Goal: Communication & Community: Answer question/provide support

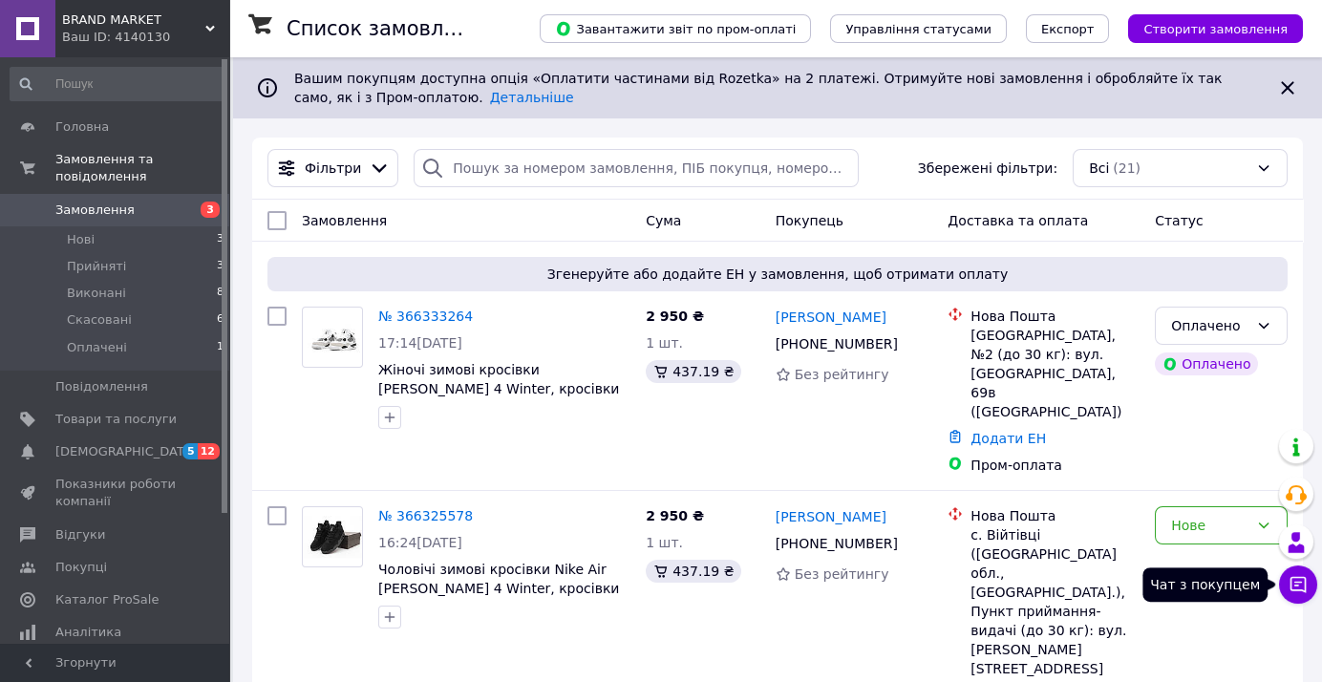
click at [1294, 600] on button "Чат з покупцем" at bounding box center [1298, 584] width 38 height 38
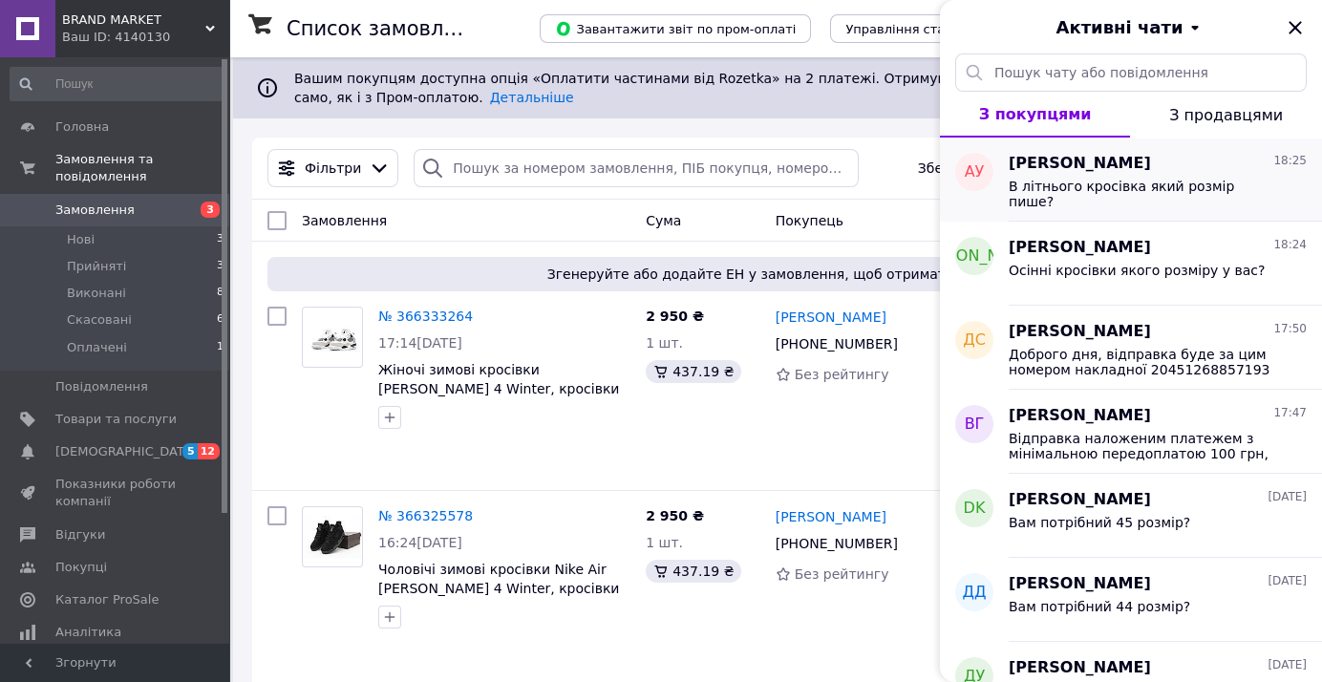
click at [1058, 173] on span "[PERSON_NAME]" at bounding box center [1079, 164] width 142 height 22
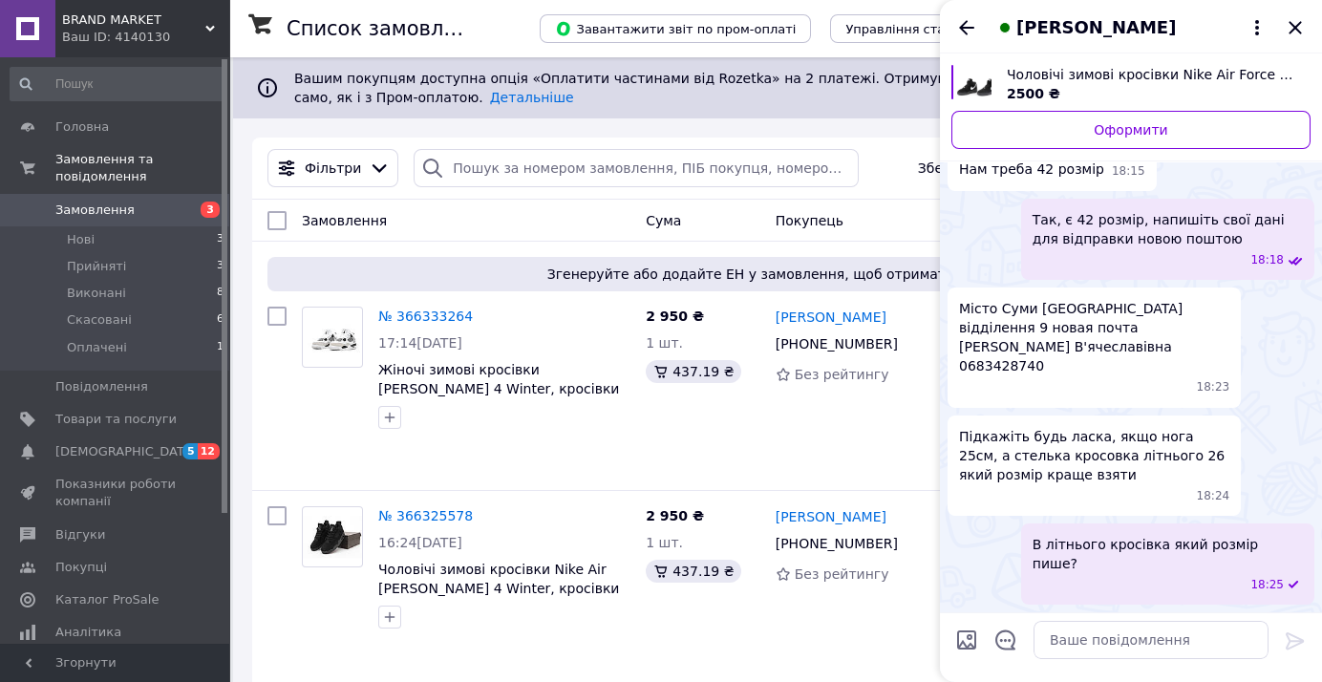
scroll to position [2037, 0]
click at [970, 32] on icon "Назад" at bounding box center [966, 27] width 23 height 23
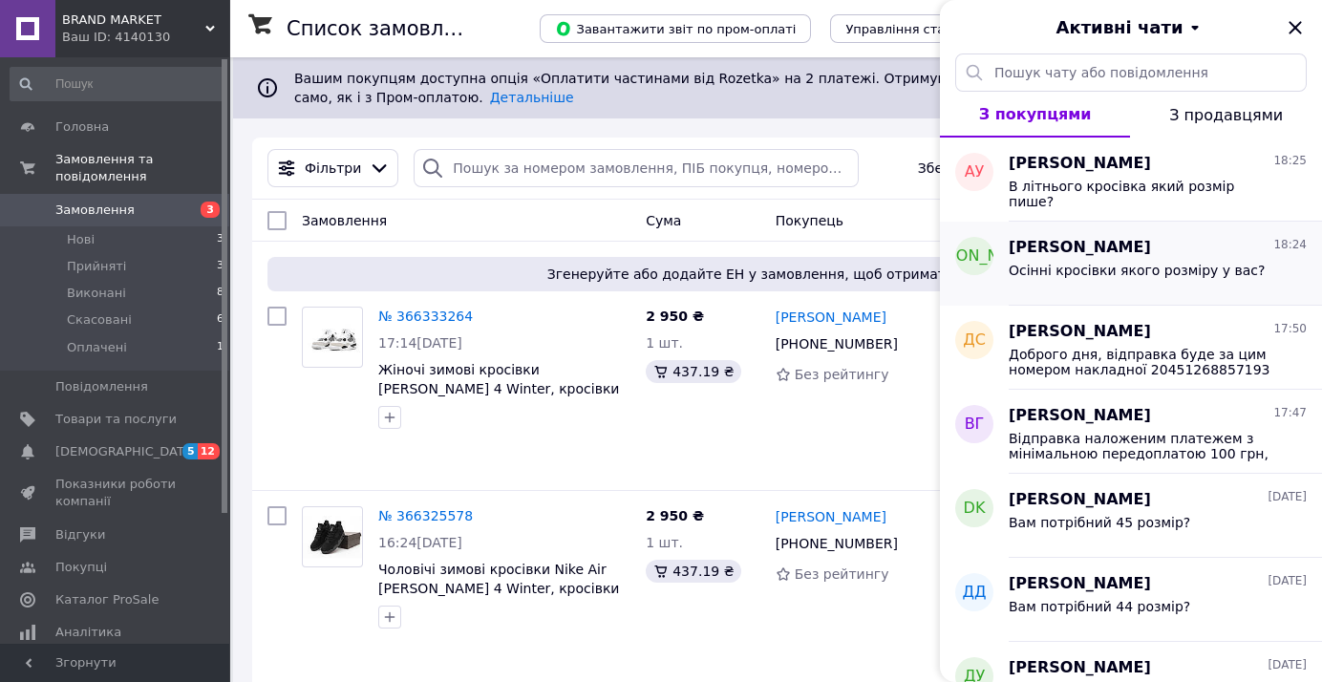
click at [1020, 237] on span "[PERSON_NAME]" at bounding box center [1079, 248] width 142 height 22
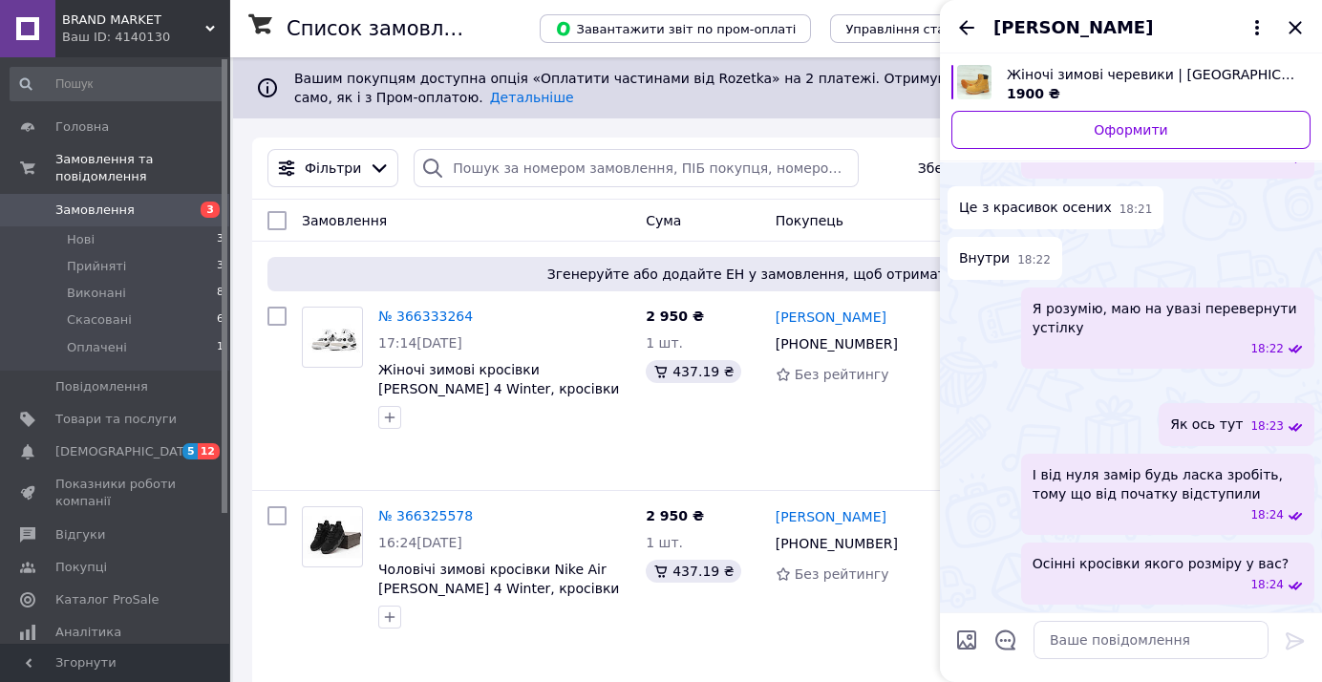
scroll to position [1299, 0]
click at [965, 25] on icon "Назад" at bounding box center [966, 27] width 23 height 23
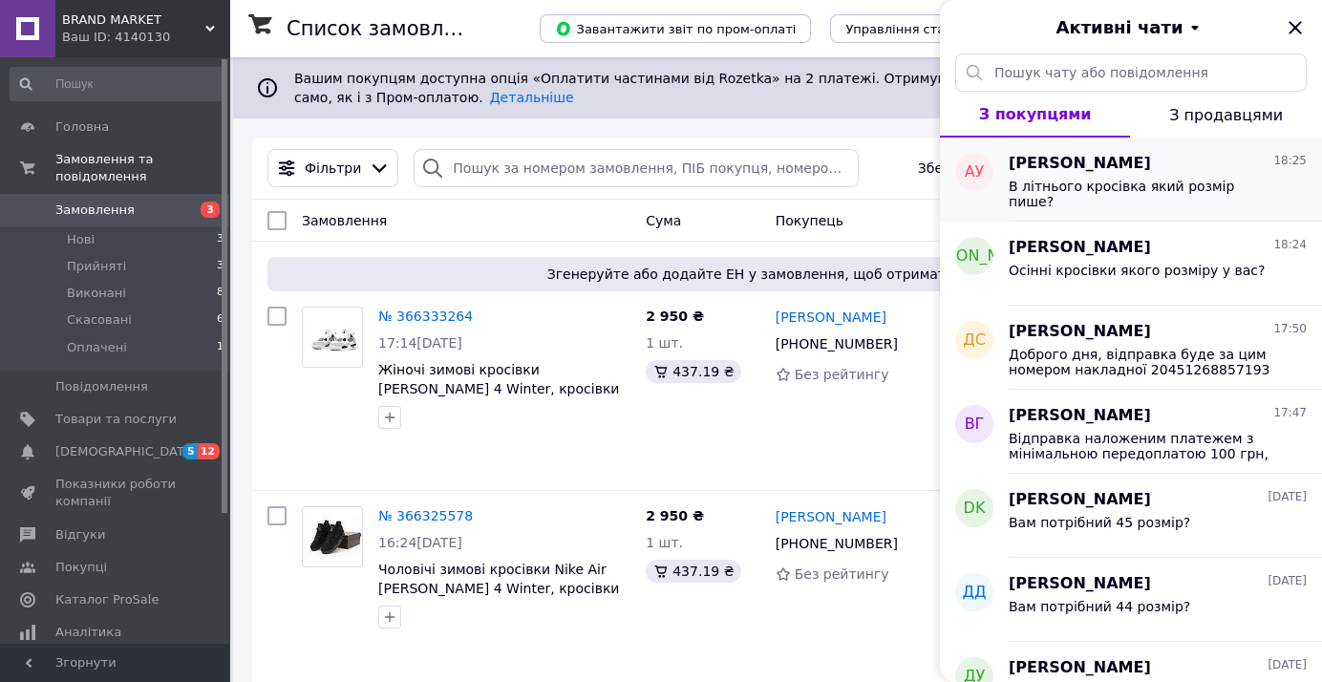
click at [1128, 189] on span "В літнього кросівка який розмір пише?" at bounding box center [1143, 194] width 271 height 31
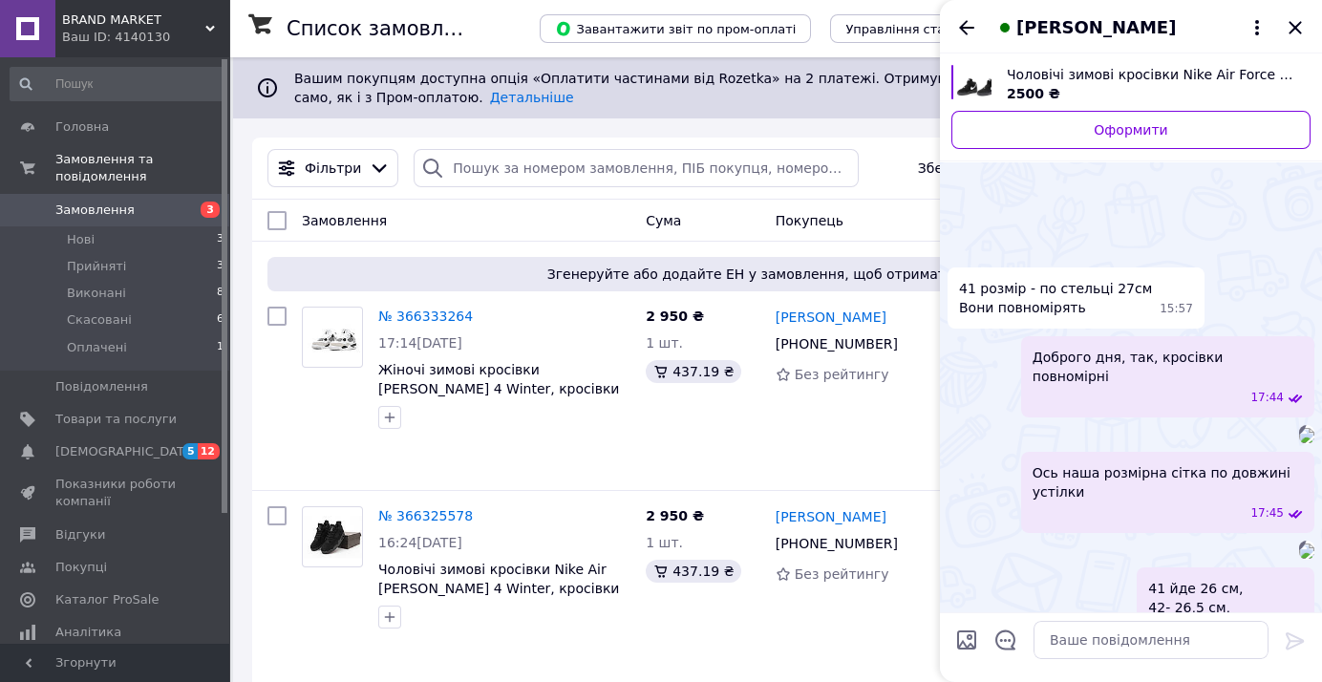
scroll to position [2037, 0]
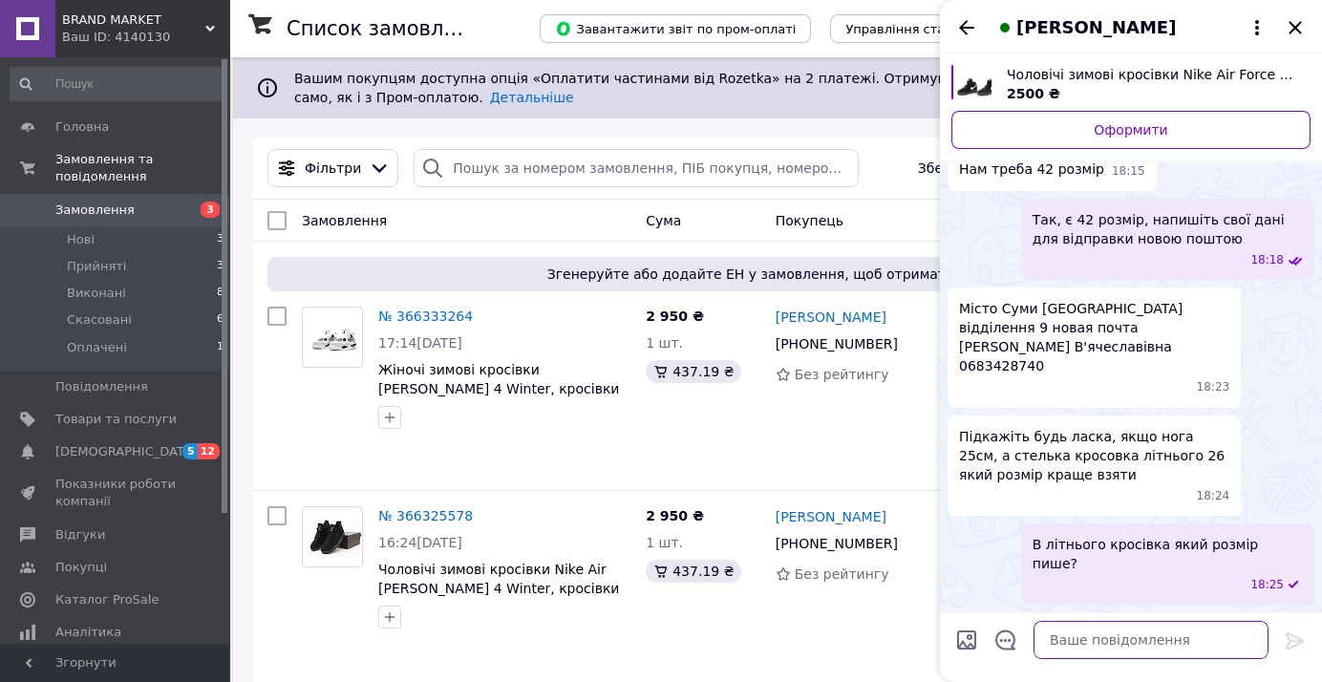
click at [1223, 637] on textarea at bounding box center [1150, 640] width 235 height 38
click at [1209, 623] on textarea at bounding box center [1150, 640] width 235 height 38
click at [968, 24] on icon "Назад" at bounding box center [966, 27] width 23 height 23
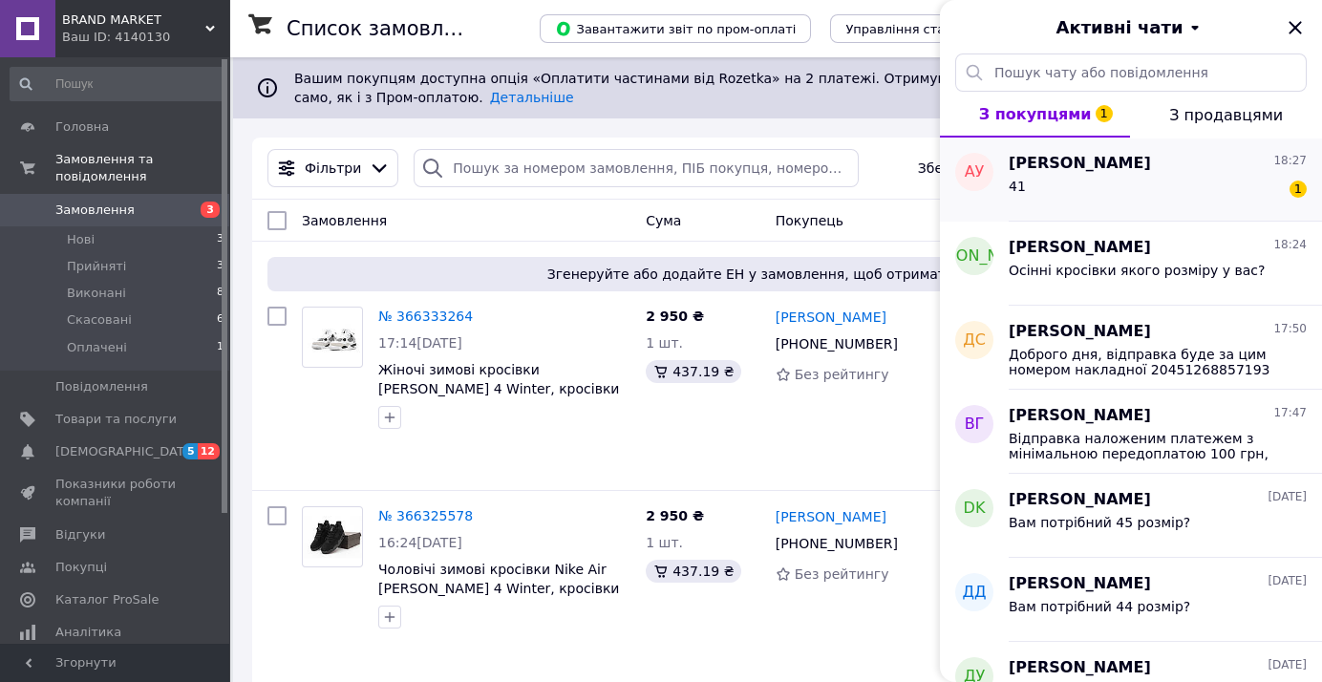
click at [1193, 175] on div "41 1" at bounding box center [1157, 190] width 298 height 31
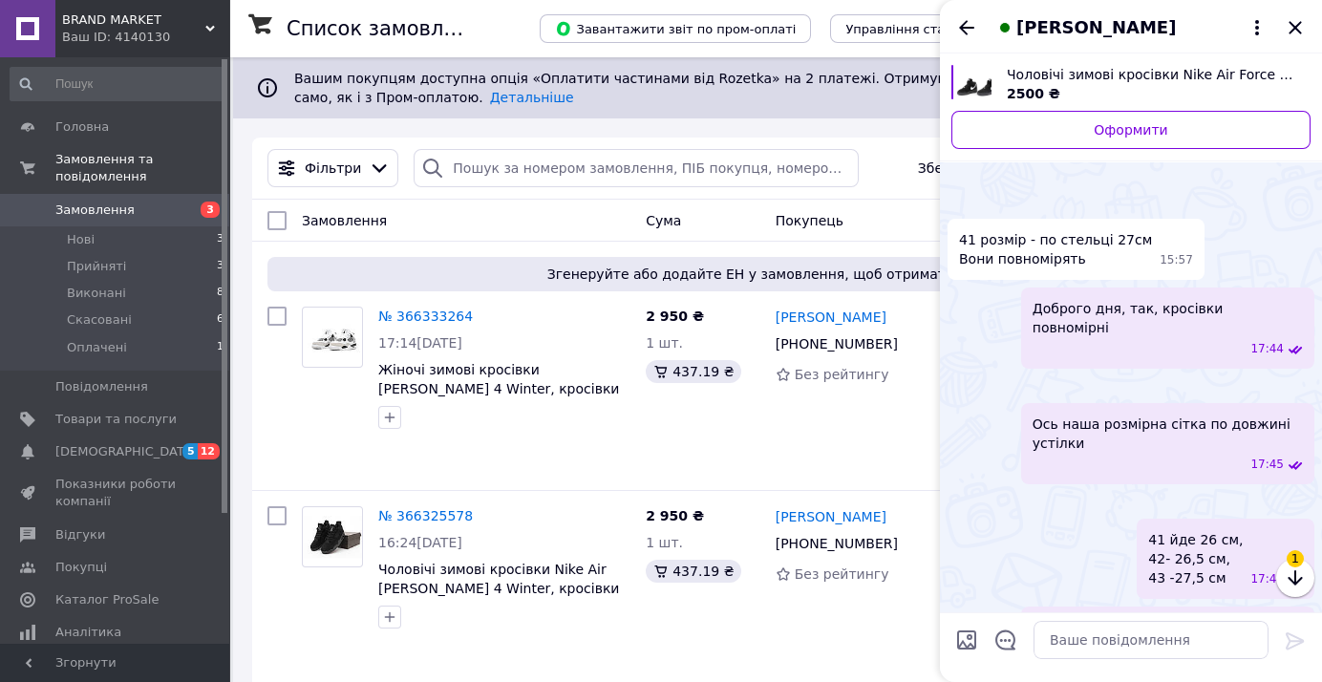
scroll to position [2123, 0]
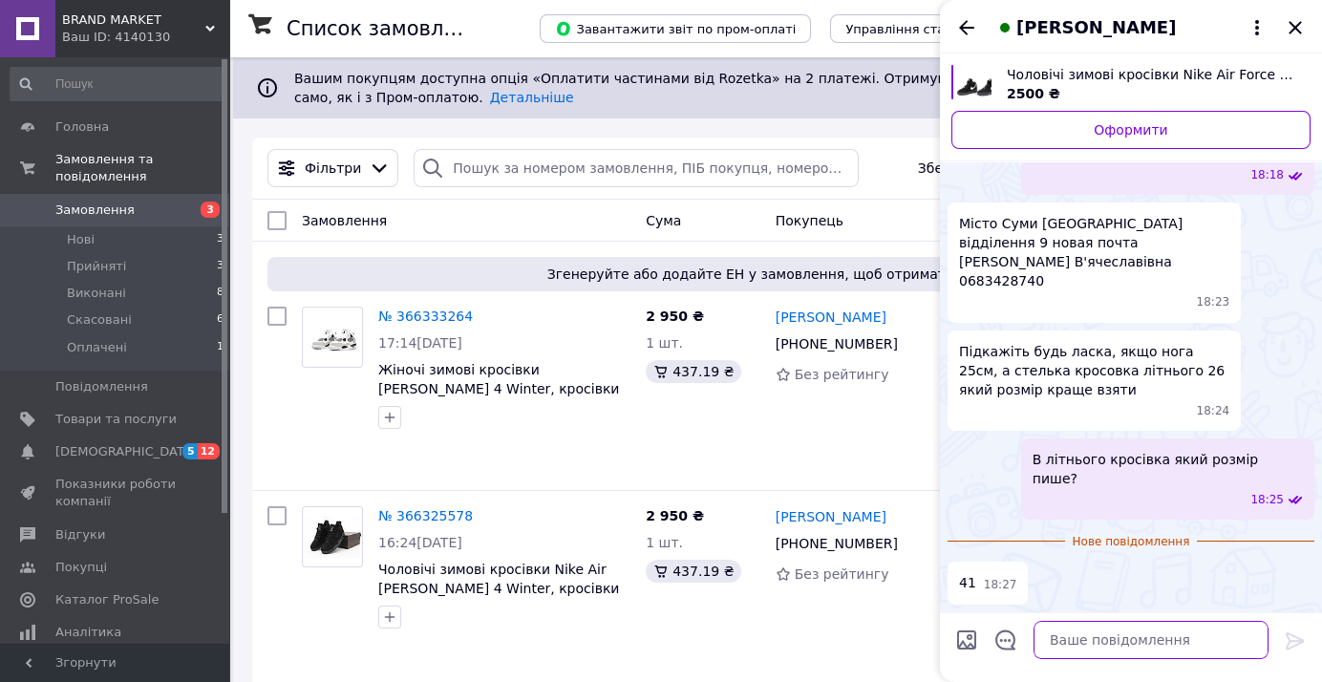
click at [1225, 632] on textarea at bounding box center [1150, 640] width 235 height 38
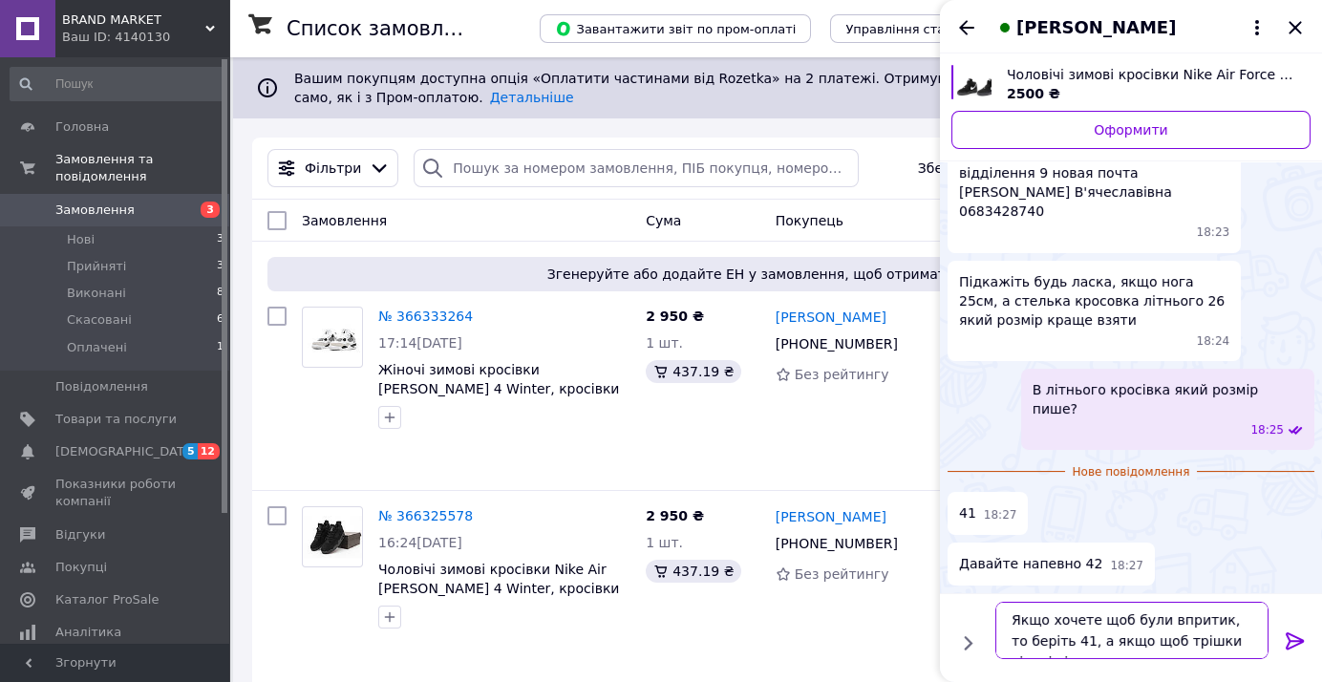
scroll to position [2193, 0]
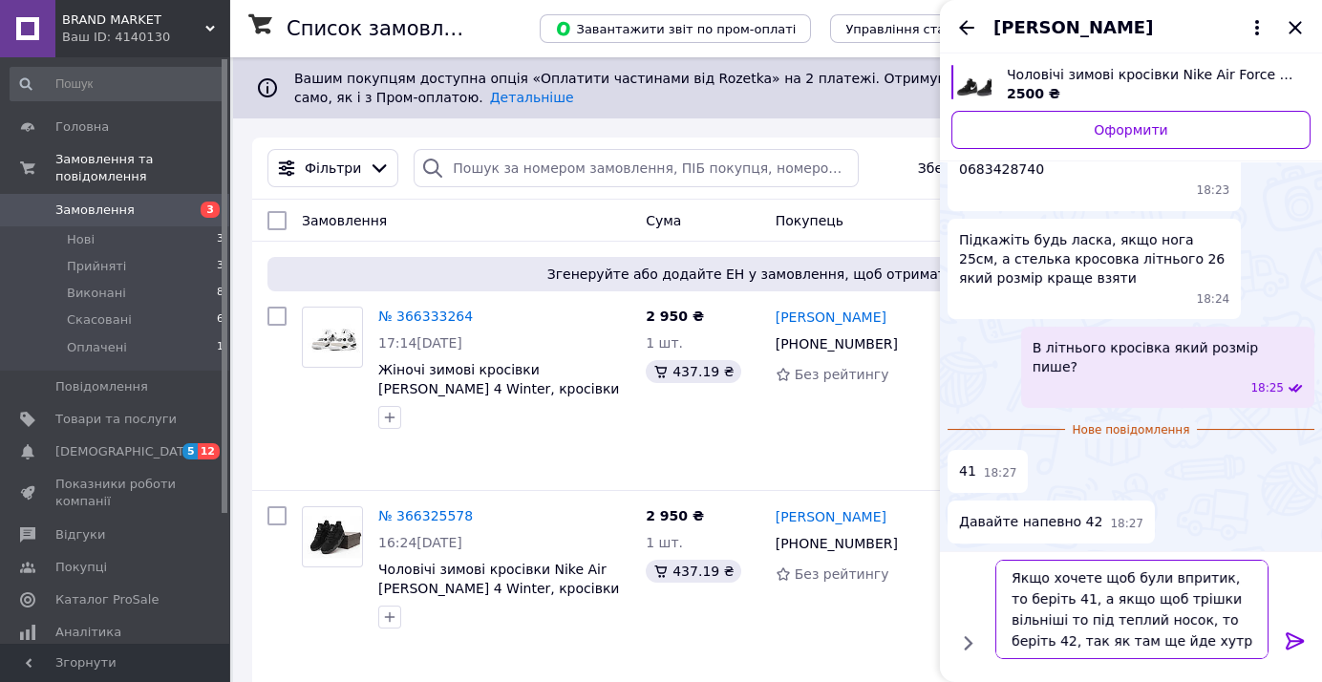
type textarea "Якщо хочете щоб були впритик, то беріть 41, а якщо щоб трішки вільніші то під т…"
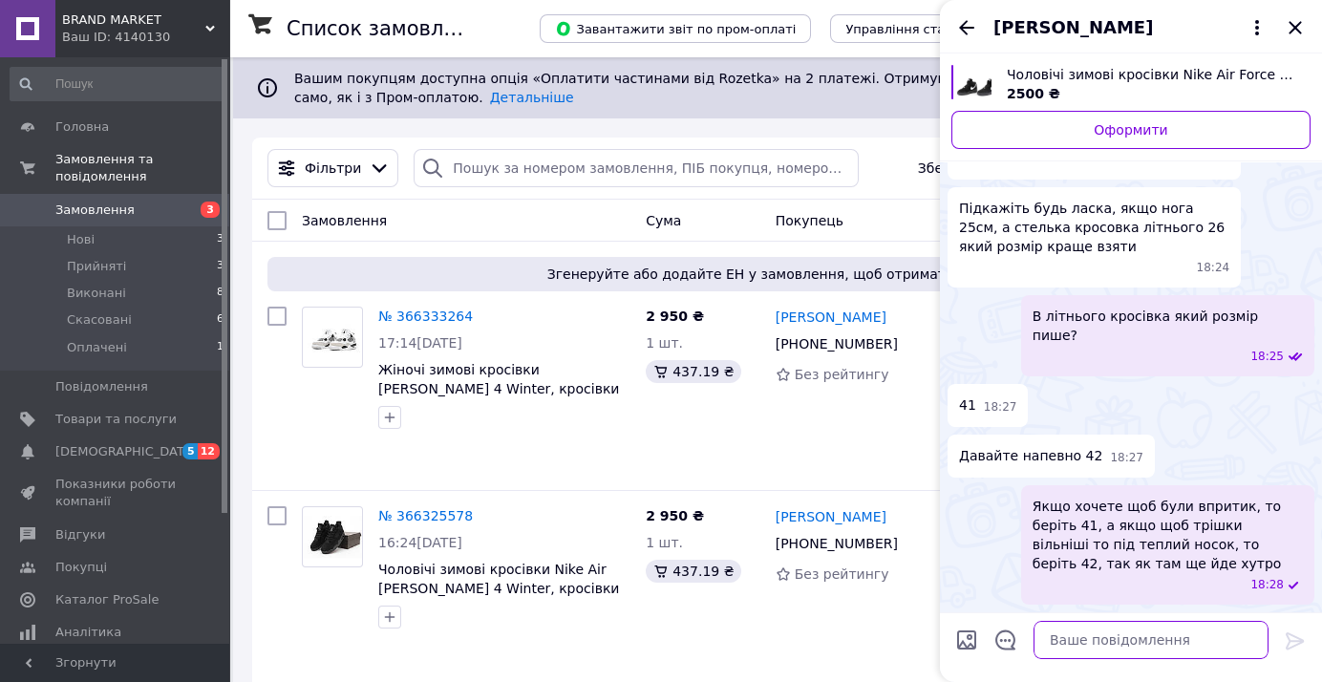
scroll to position [2266, 0]
click at [1272, 518] on span "Якщо хочете щоб були впритик, то беріть 41, а якщо щоб трішки вільніші то під т…" at bounding box center [1167, 535] width 270 height 76
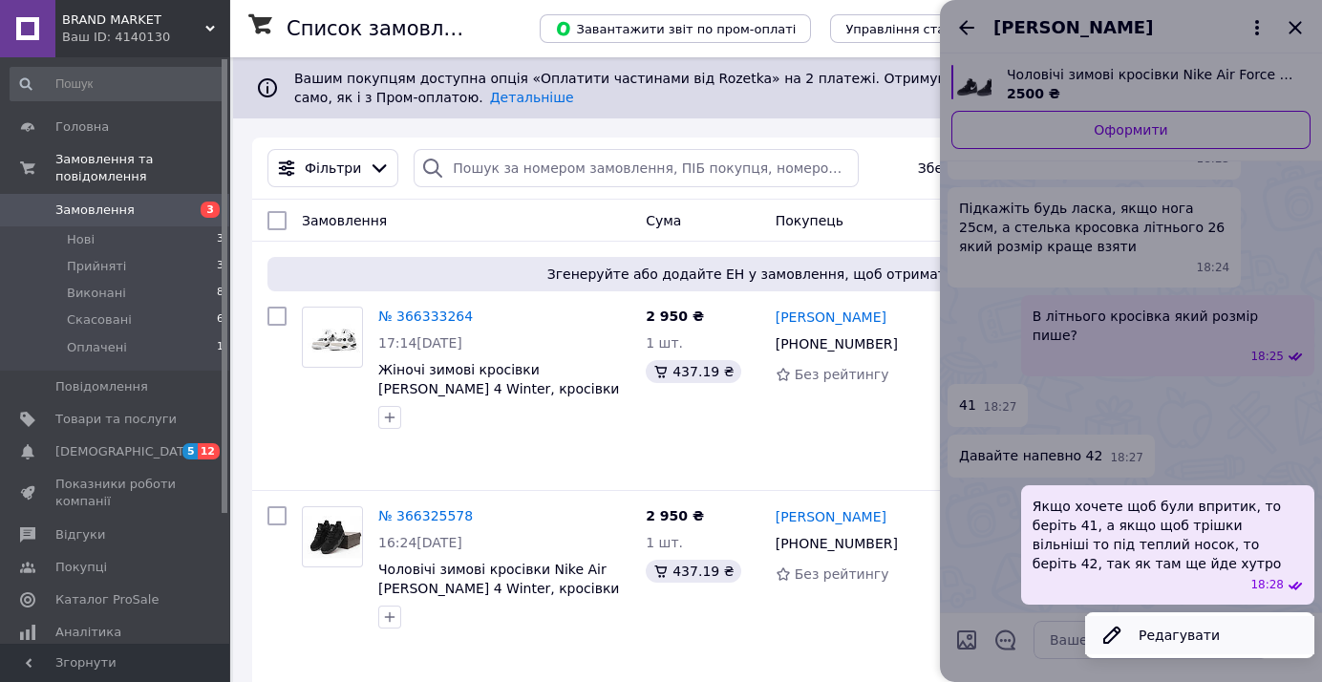
click at [1240, 648] on button "Редагувати" at bounding box center [1199, 635] width 229 height 38
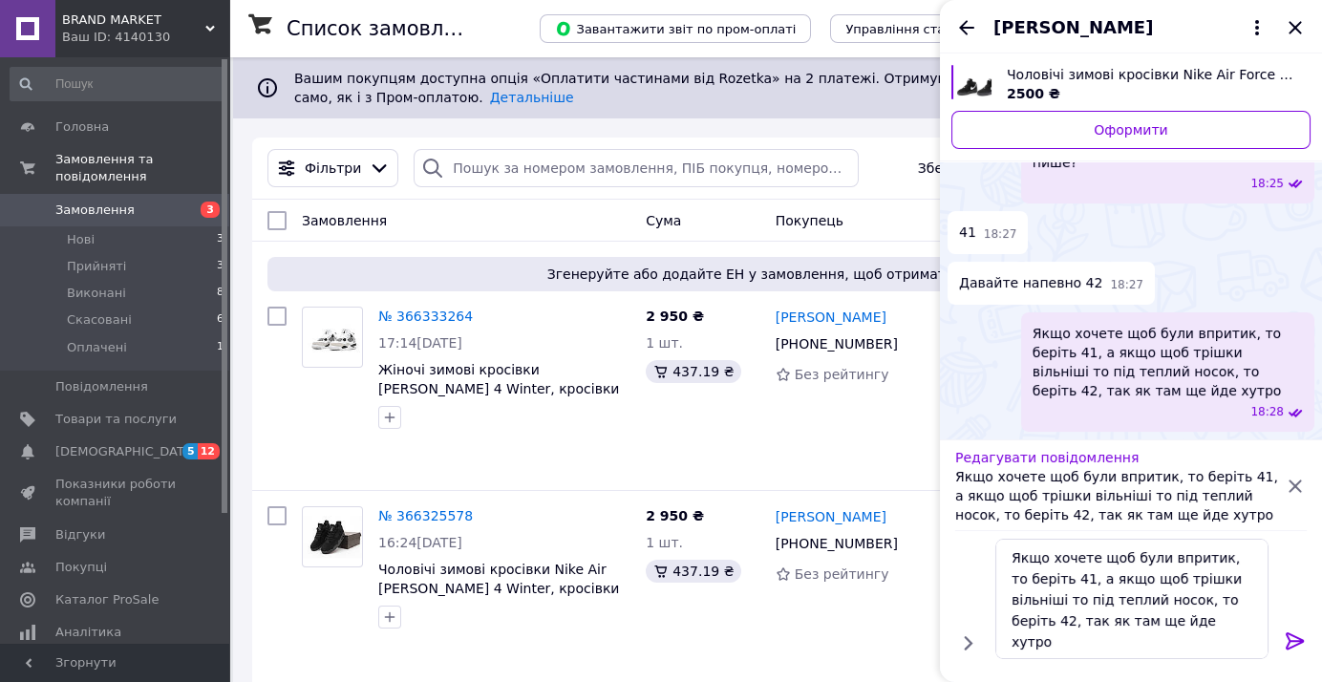
scroll to position [2439, 0]
click at [1027, 602] on textarea "Якщо хочете щоб були впритик, то беріть 41, а якщо щоб трішки вільніші то під т…" at bounding box center [1131, 599] width 273 height 120
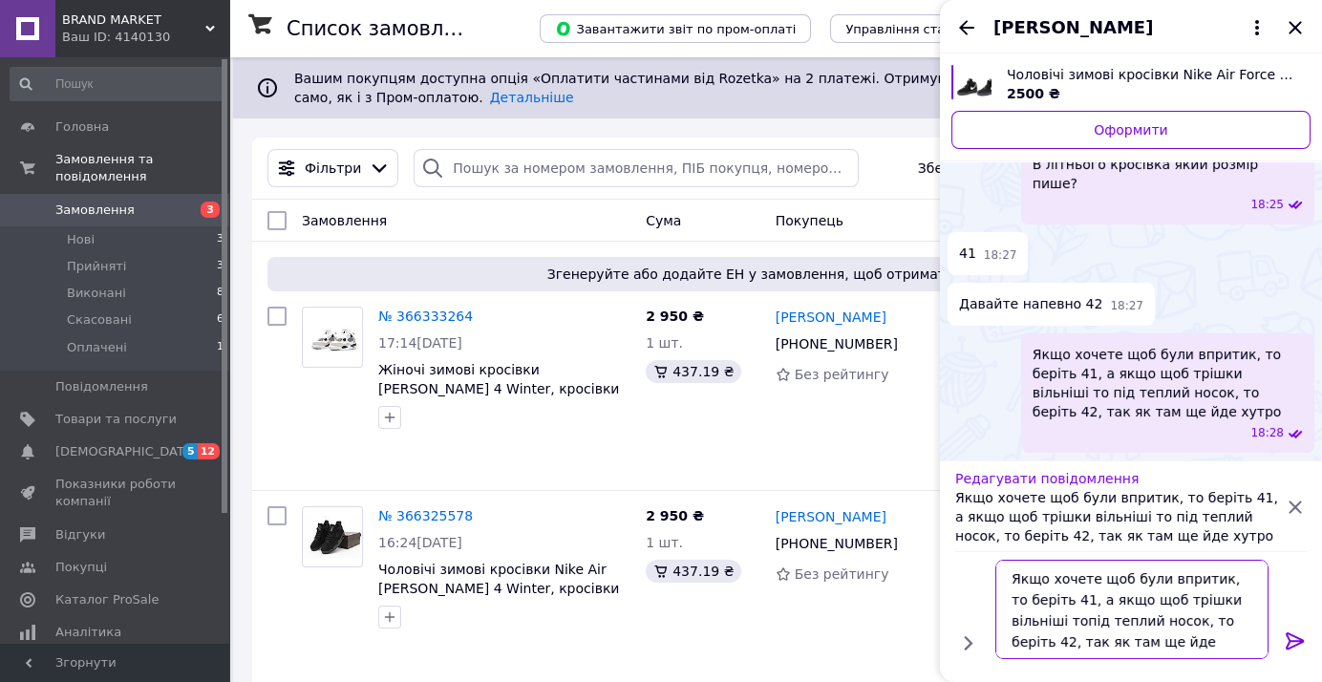
scroll to position [2418, 0]
type textarea "Якщо хочете щоб були впритик, то беріть 41, а якщо щоб трішки вільніші під тепл…"
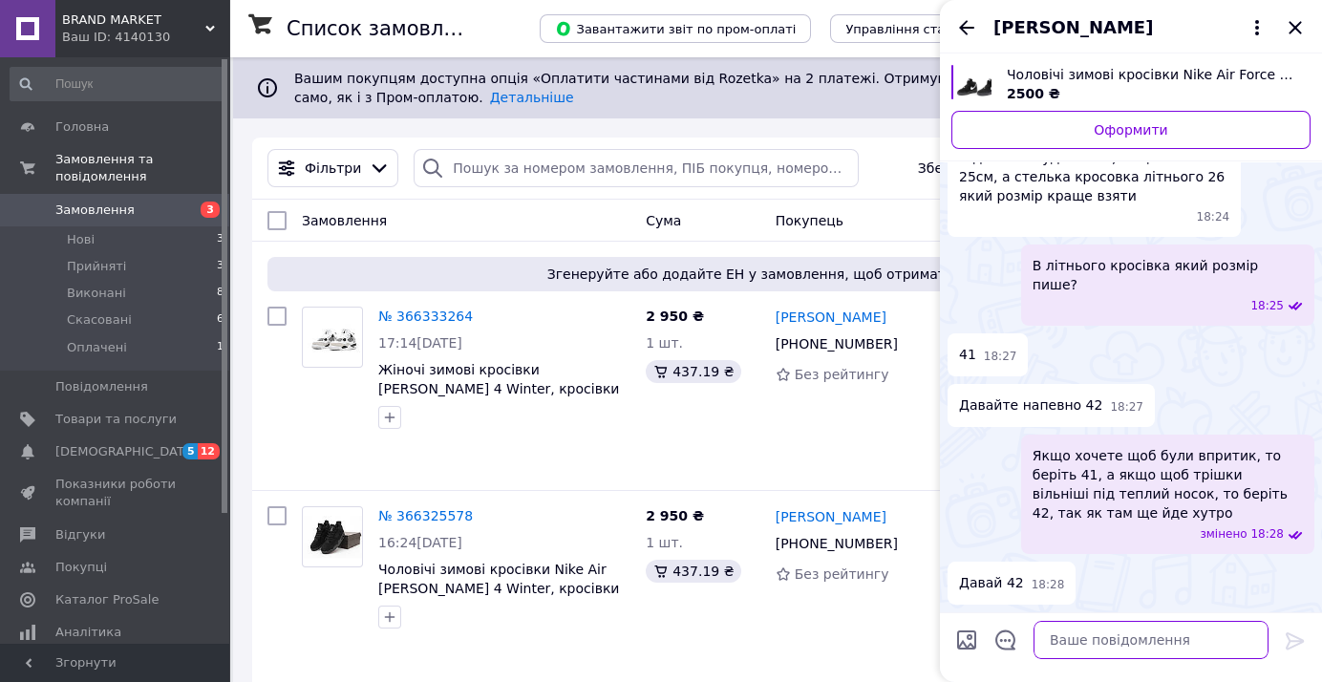
scroll to position [2298, 0]
click at [1157, 641] on textarea at bounding box center [1150, 640] width 235 height 38
click at [1262, 647] on textarea at bounding box center [1150, 640] width 235 height 38
paste textarea "Ок, замовлення прийнято, в понеділок відправимо 40 розмір, гарного дня)"
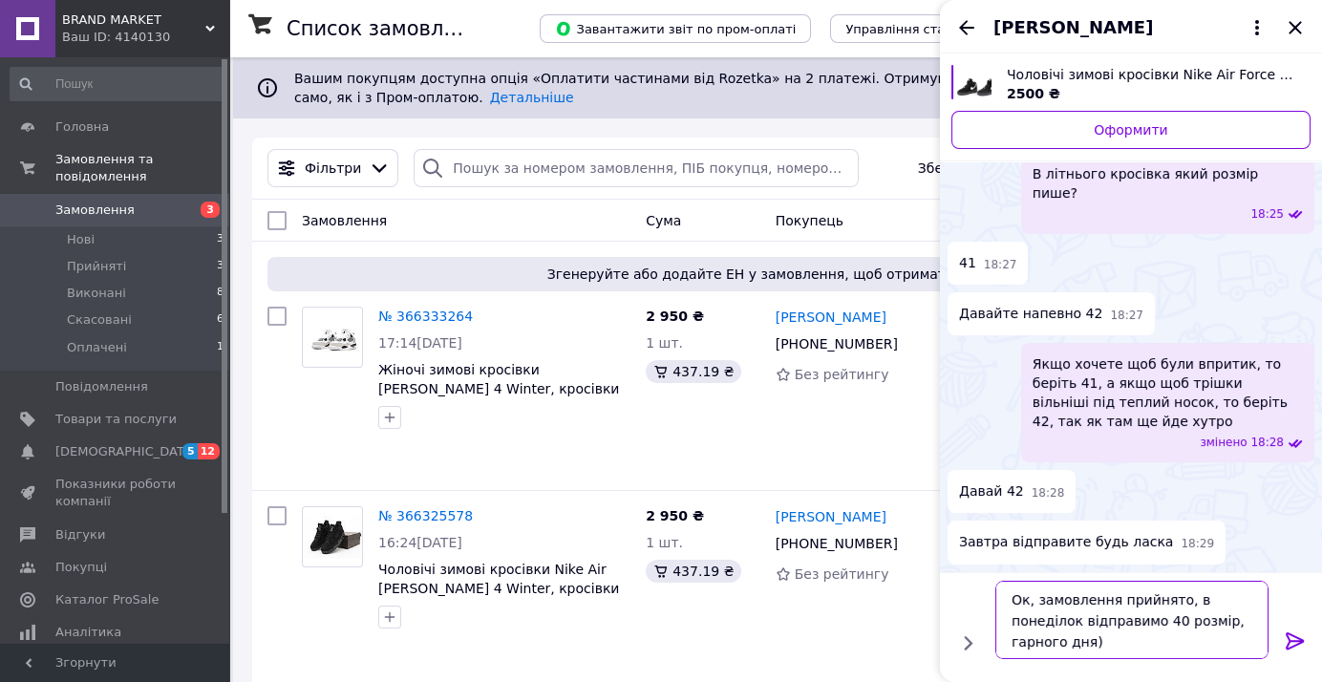
scroll to position [2388, 0]
drag, startPoint x: 1240, startPoint y: 598, endPoint x: 1177, endPoint y: 602, distance: 63.1
click at [1177, 602] on textarea "Ок, замовлення прийнято, в понеділок відправимо 40 розмір, гарного дня)" at bounding box center [1131, 620] width 273 height 78
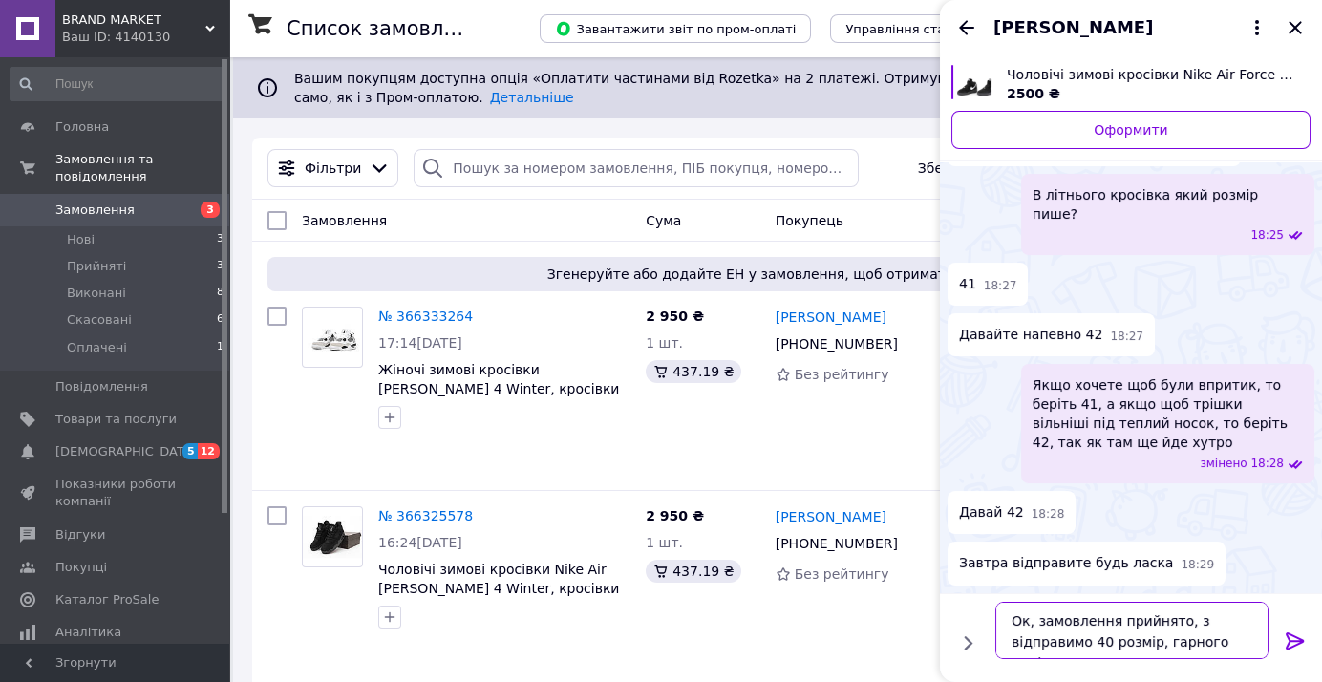
scroll to position [2367, 0]
click at [1098, 638] on textarea "Ок, замовлення прийнято, завтра відправимо 40 розмір, гарного дня)" at bounding box center [1131, 630] width 273 height 57
click at [1226, 642] on textarea "Ок, замовлення прийнято, завтра відправимо 42 розмір, гарного дня)" at bounding box center [1131, 630] width 273 height 57
type textarea "Ок, замовлення прийнято, завтра відправимо 42 розмір, гарного вечора)"
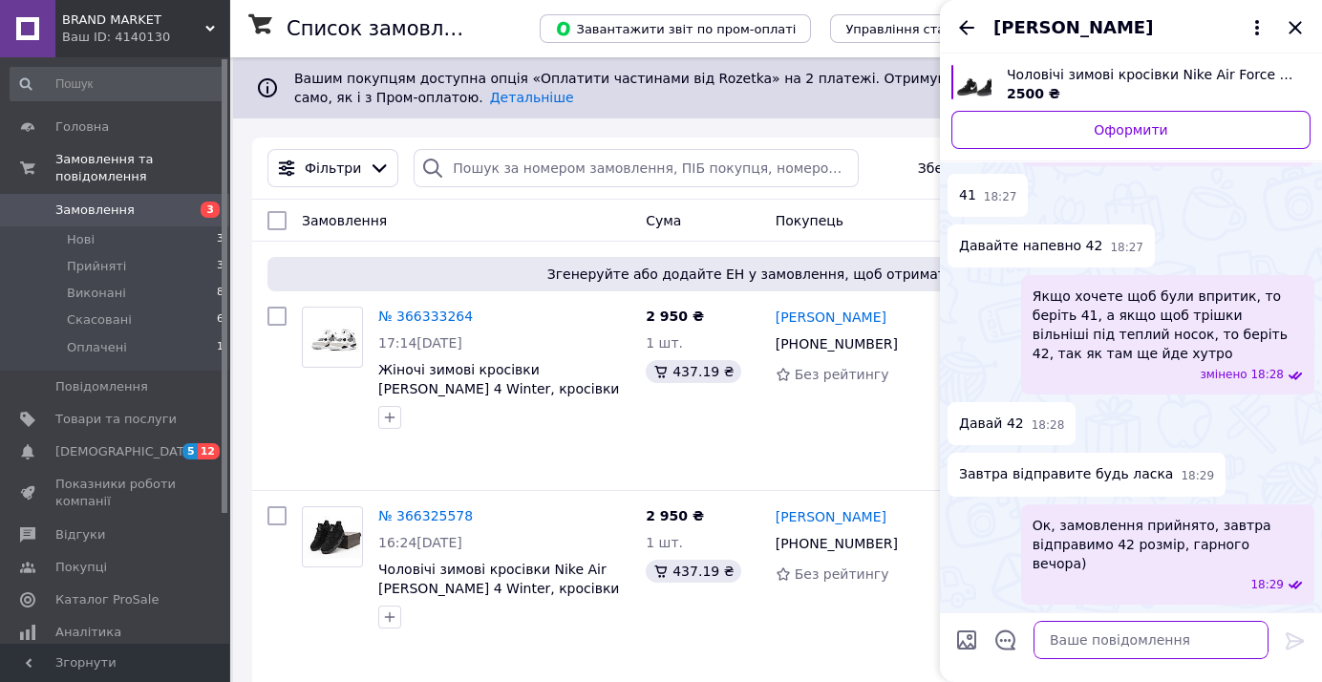
scroll to position [2151, 0]
drag, startPoint x: 1041, startPoint y: 246, endPoint x: 1059, endPoint y: 253, distance: 19.3
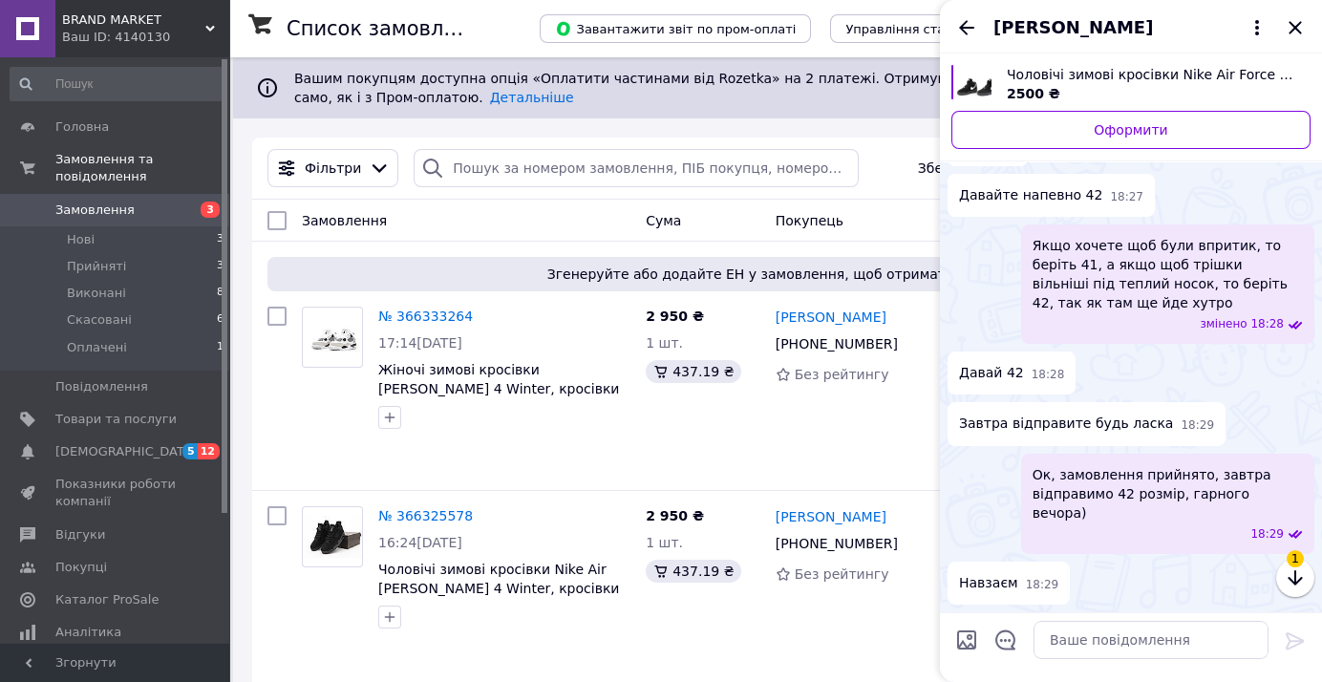
scroll to position [2489, 0]
click at [1097, 630] on textarea at bounding box center [1150, 640] width 235 height 38
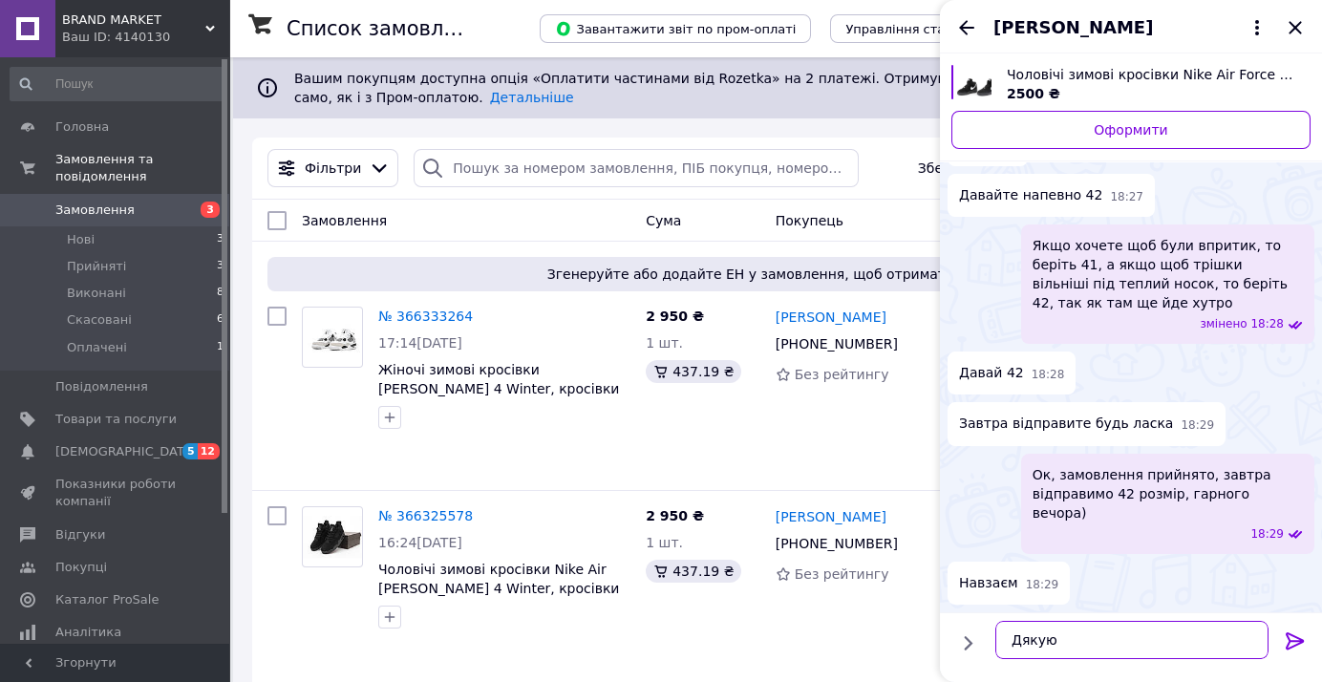
type textarea "Дякую)"
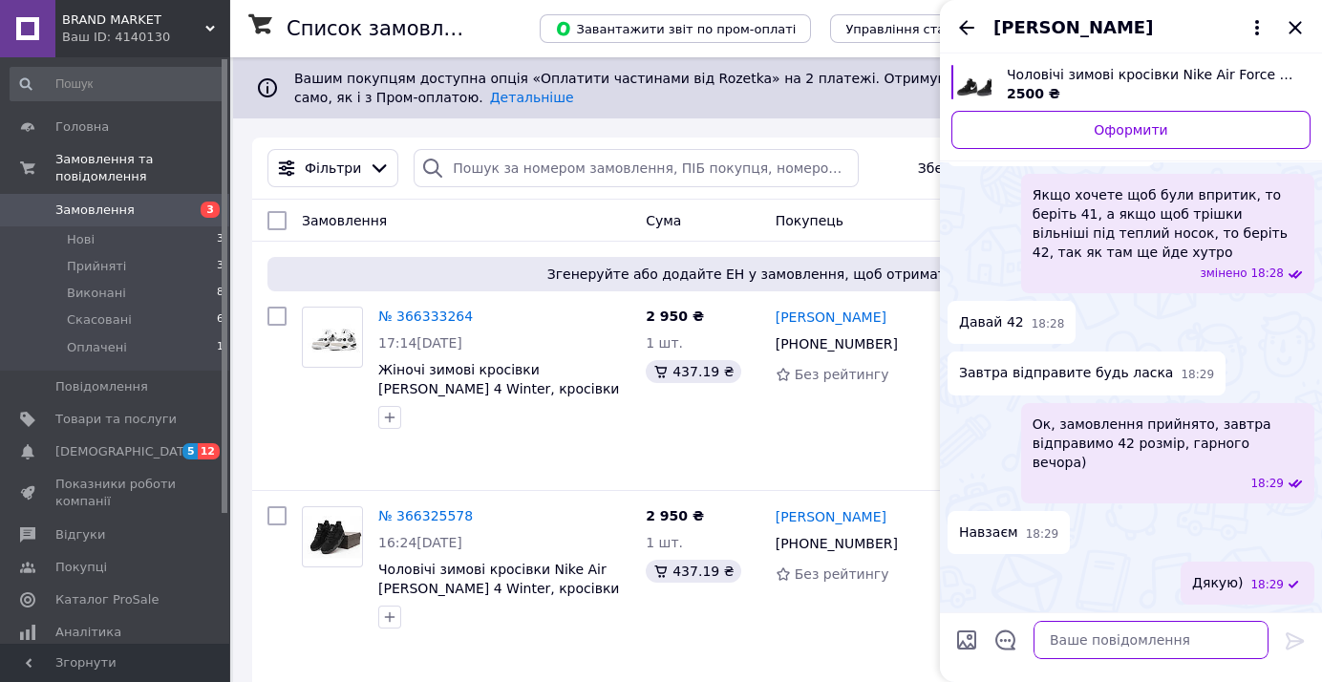
scroll to position [2062, 0]
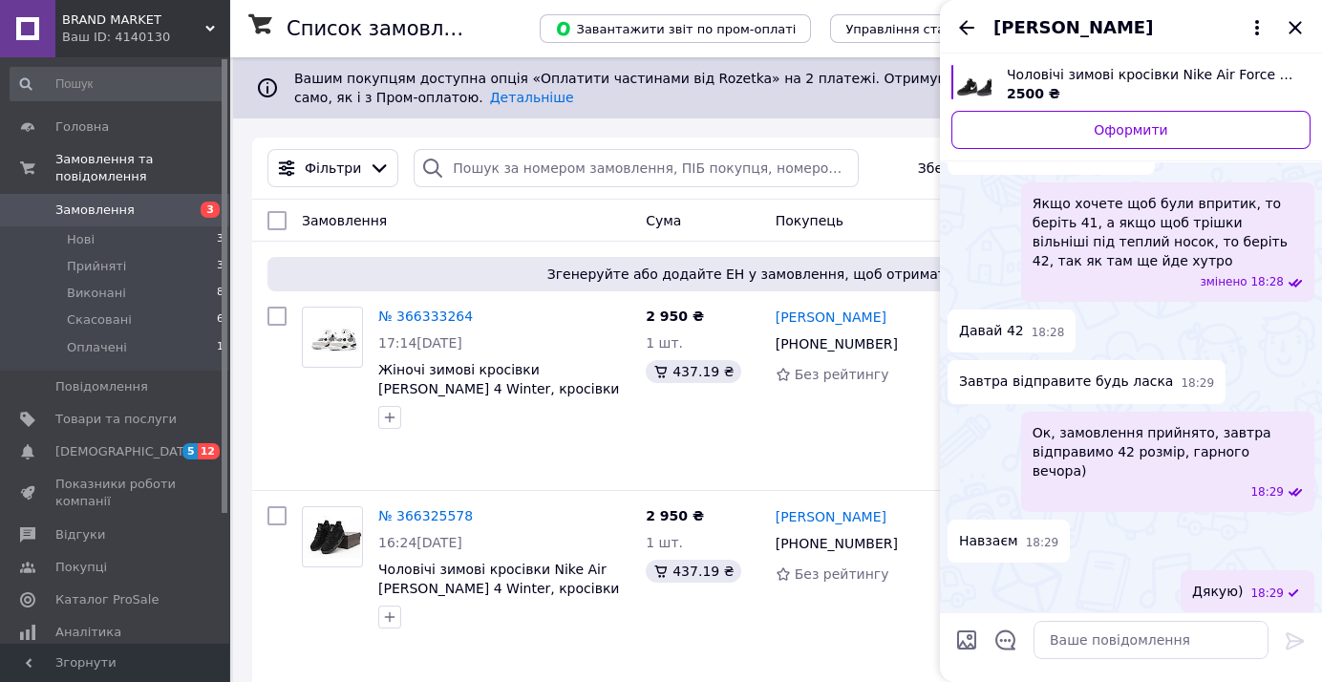
drag, startPoint x: 1088, startPoint y: 367, endPoint x: 1115, endPoint y: 371, distance: 28.0
copy span "[PERSON_NAME] В'ячеславівна 0683428740"
drag, startPoint x: 1026, startPoint y: 326, endPoint x: 1003, endPoint y: 324, distance: 23.0
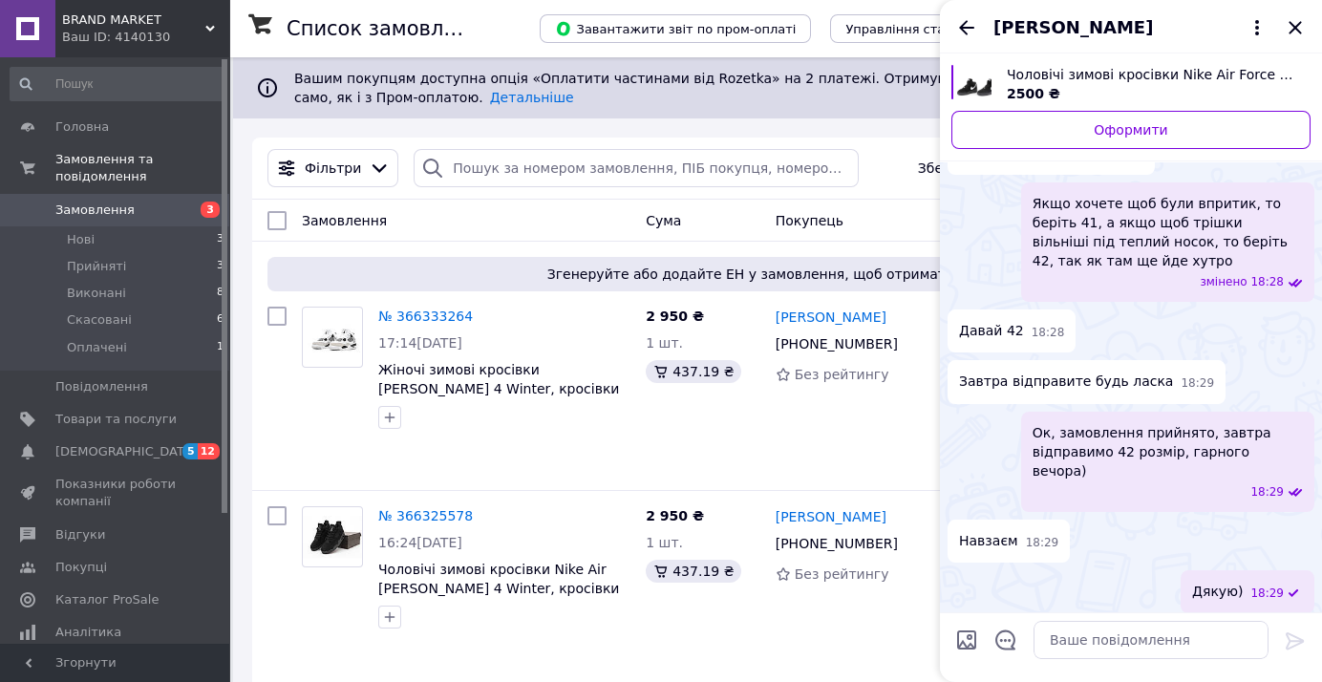
click at [1078, 76] on span "Чоловічі зимові кросівки Nike Air Force 1 Mid, натуральна замша, (з хутром), чо…" at bounding box center [1151, 74] width 288 height 19
click at [968, 15] on div "[PERSON_NAME]" at bounding box center [1131, 26] width 382 height 53
click at [968, 18] on icon "Назад" at bounding box center [966, 27] width 23 height 23
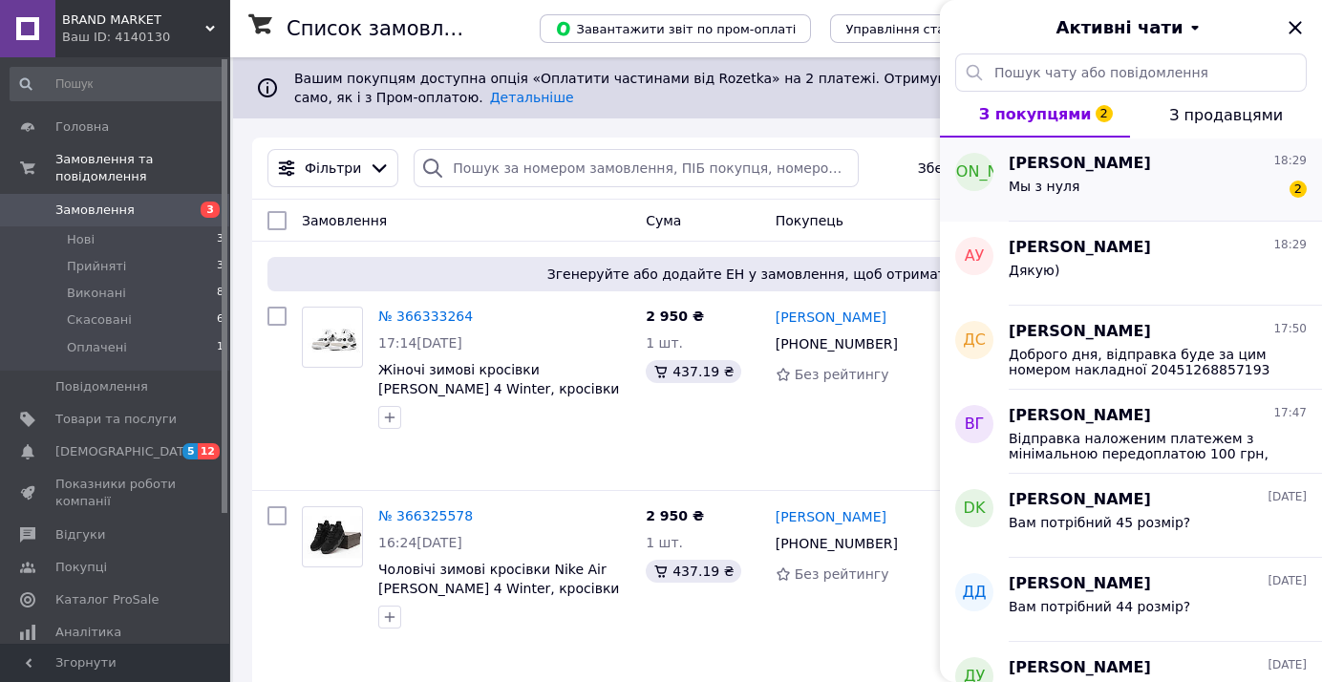
click at [1050, 166] on span "[PERSON_NAME]" at bounding box center [1079, 164] width 142 height 22
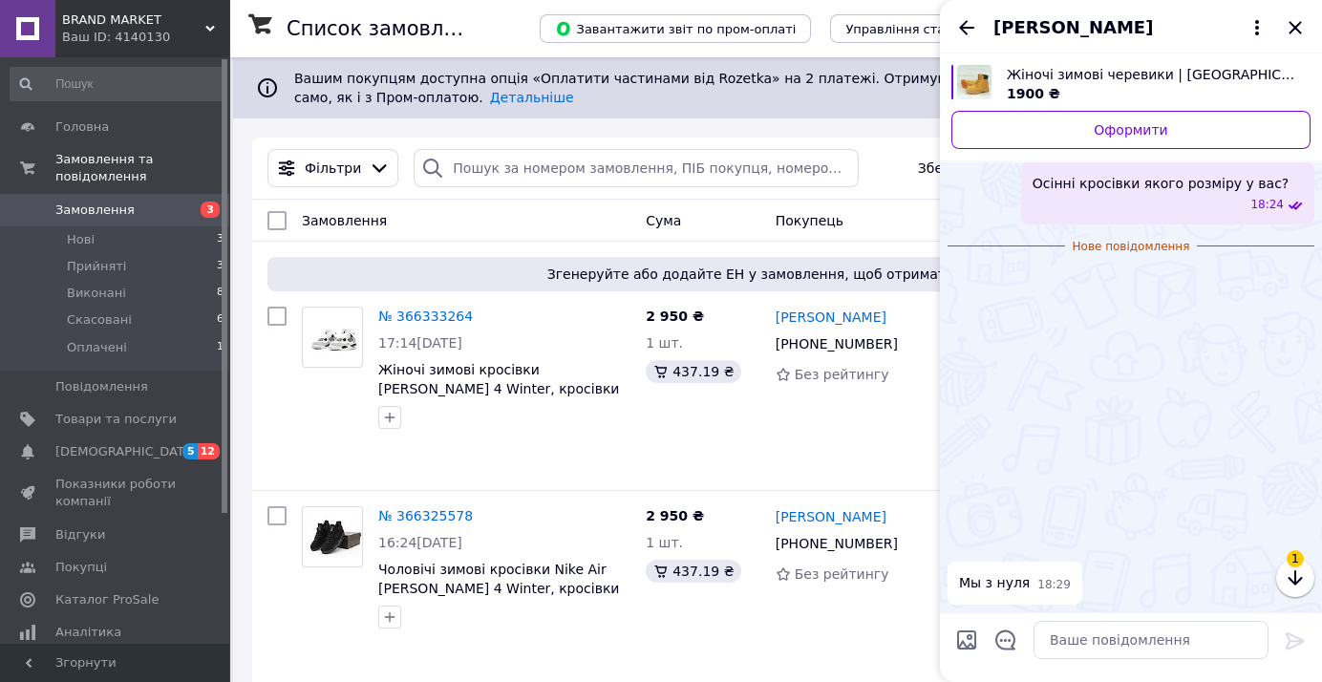
scroll to position [1523, 0]
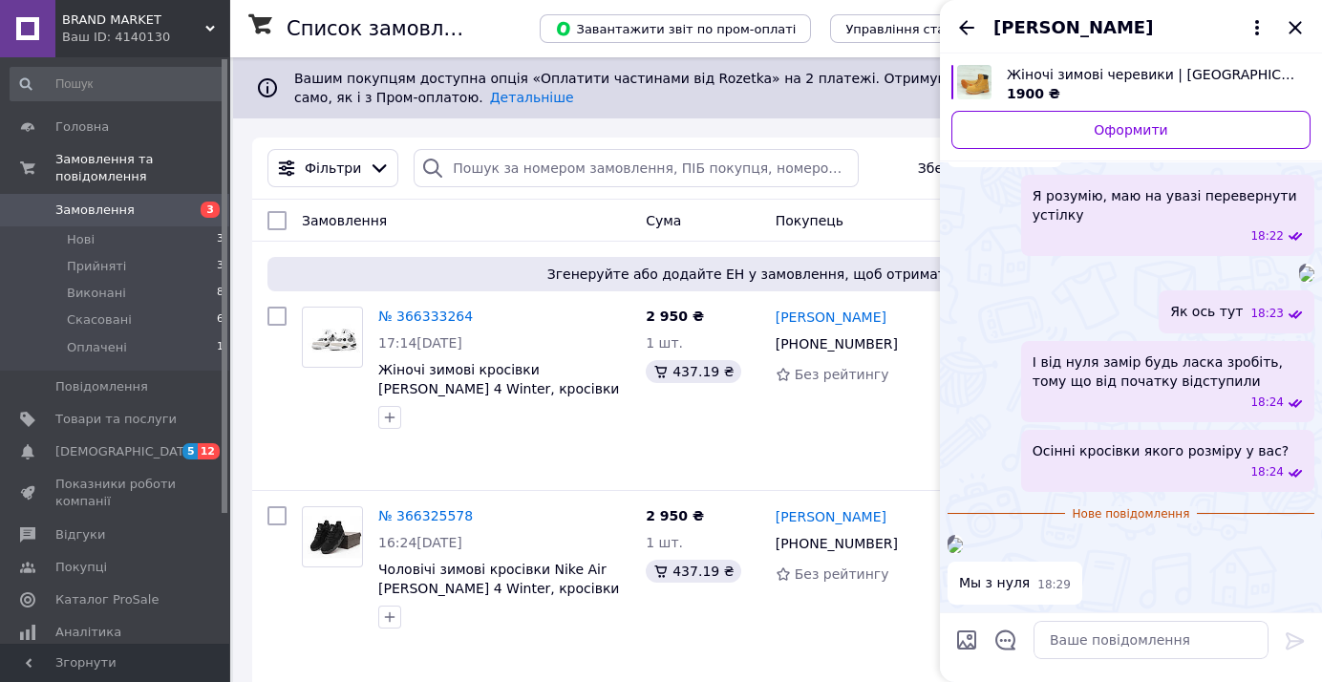
click at [963, 538] on img at bounding box center [954, 545] width 15 height 15
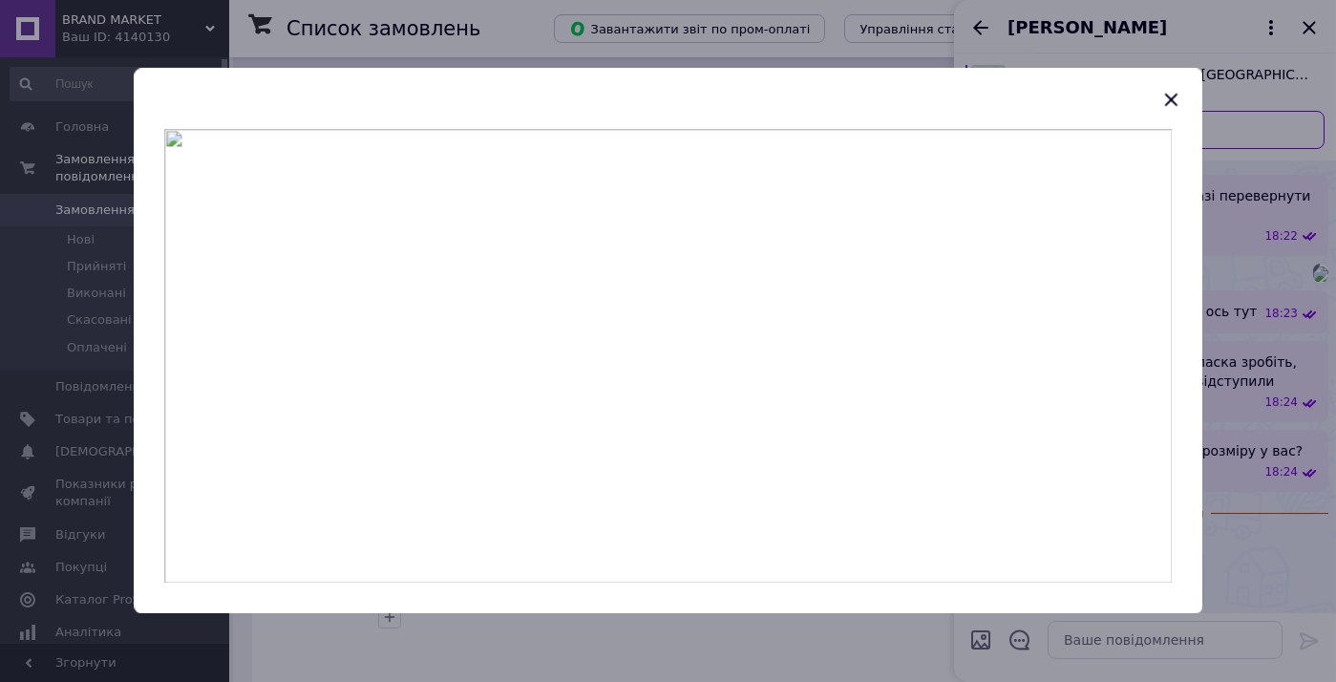
click at [1239, 656] on div at bounding box center [668, 341] width 1336 height 682
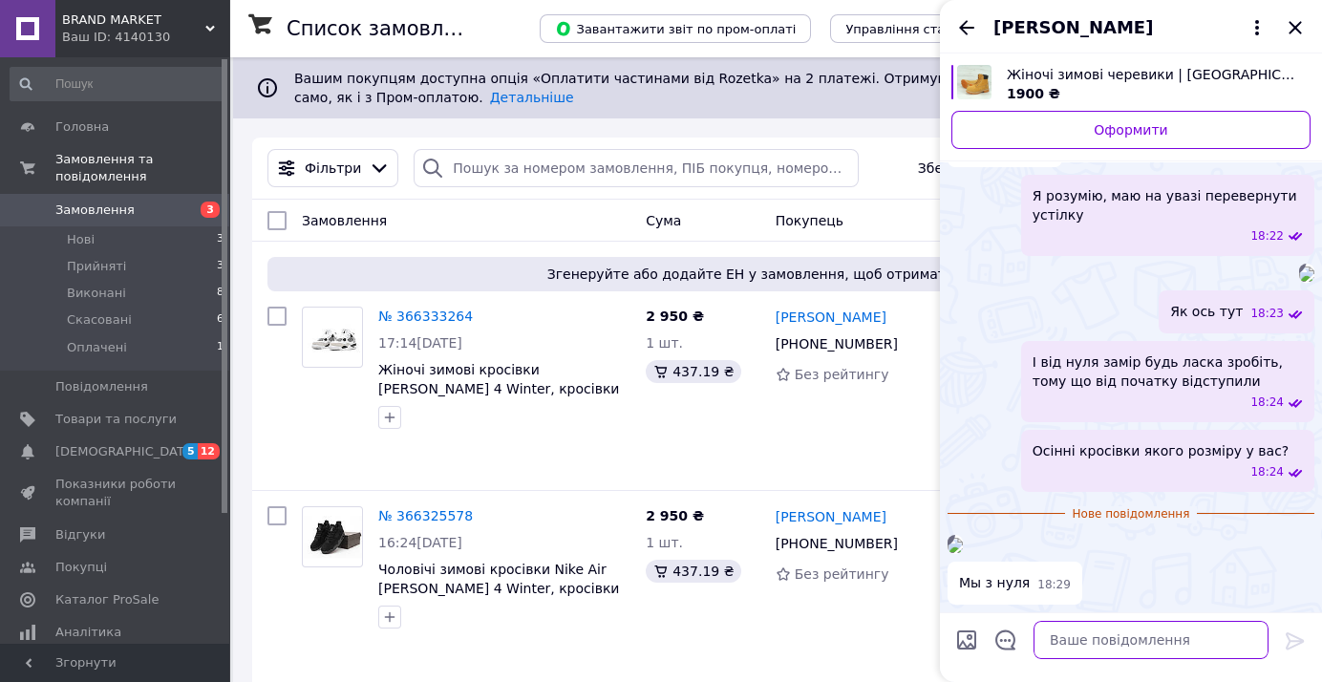
click at [1238, 636] on textarea at bounding box center [1150, 640] width 235 height 38
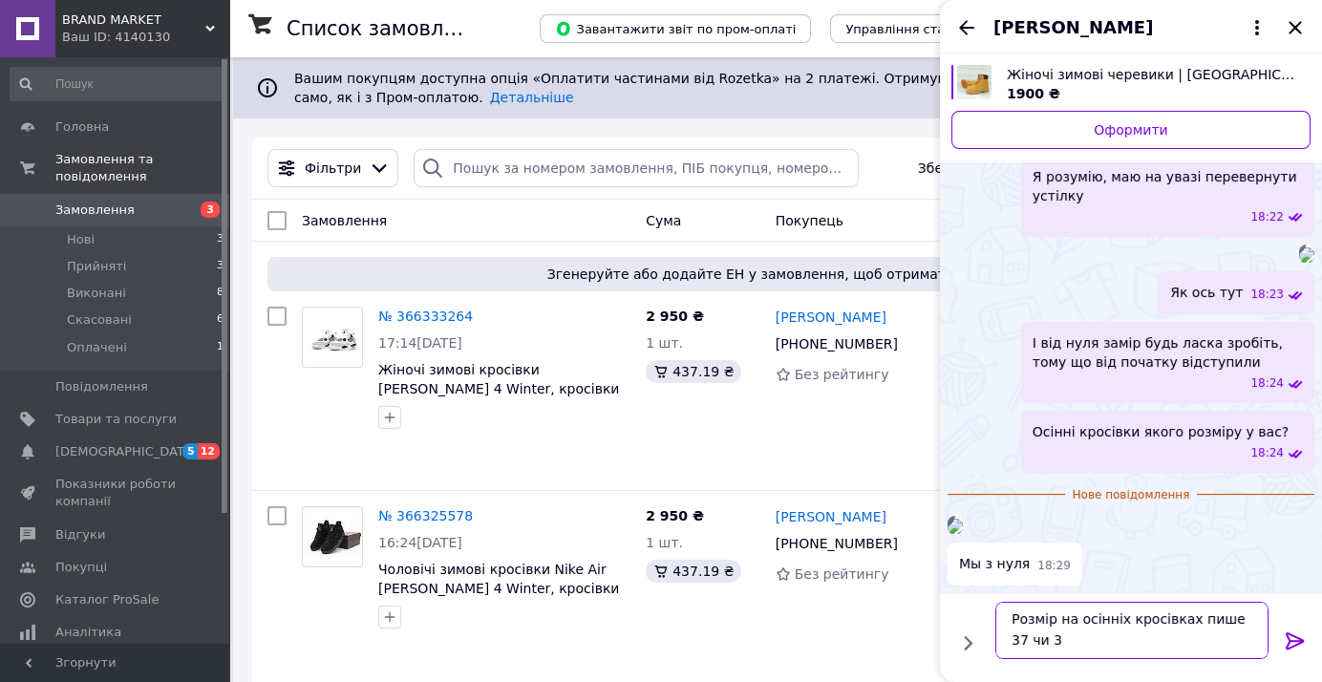
scroll to position [1, 0]
type textarea "Розмір на осінніх кросівках пише 37 чи 38?"
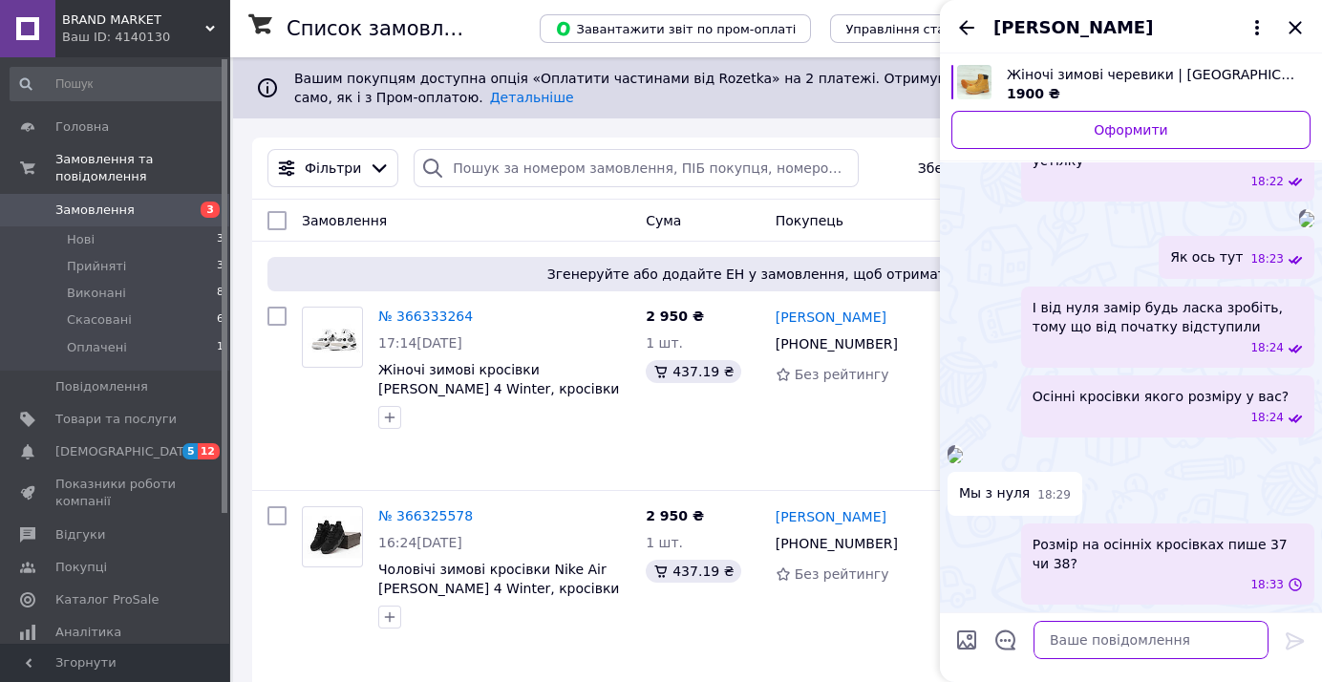
scroll to position [1559, 0]
click at [963, 448] on img at bounding box center [954, 455] width 15 height 15
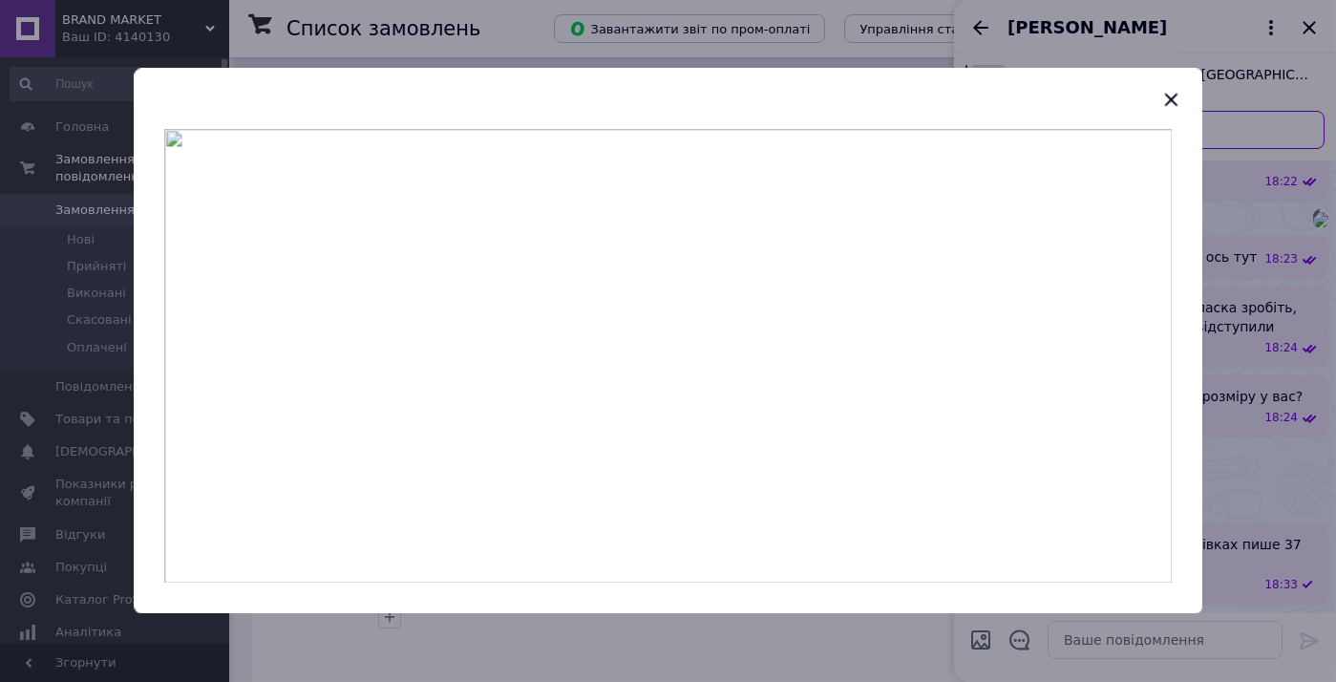
click at [1253, 380] on div at bounding box center [668, 341] width 1336 height 682
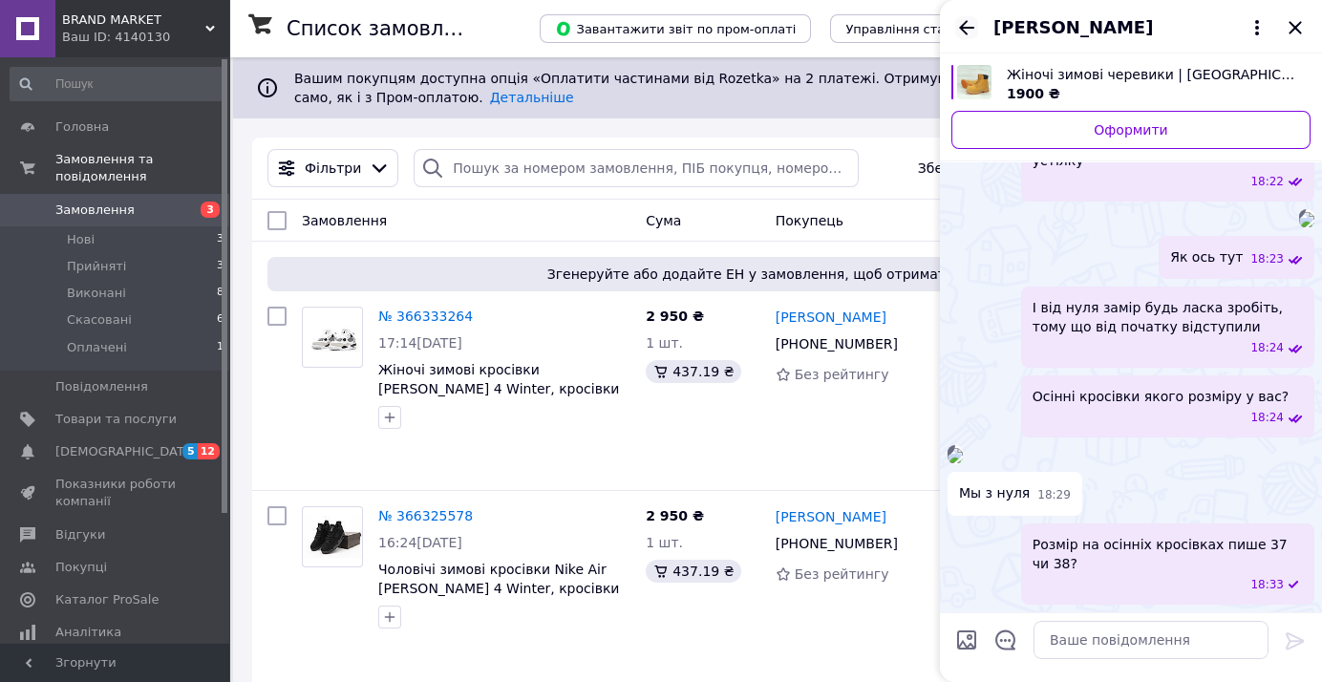
click at [970, 20] on icon "Назад" at bounding box center [966, 27] width 23 height 23
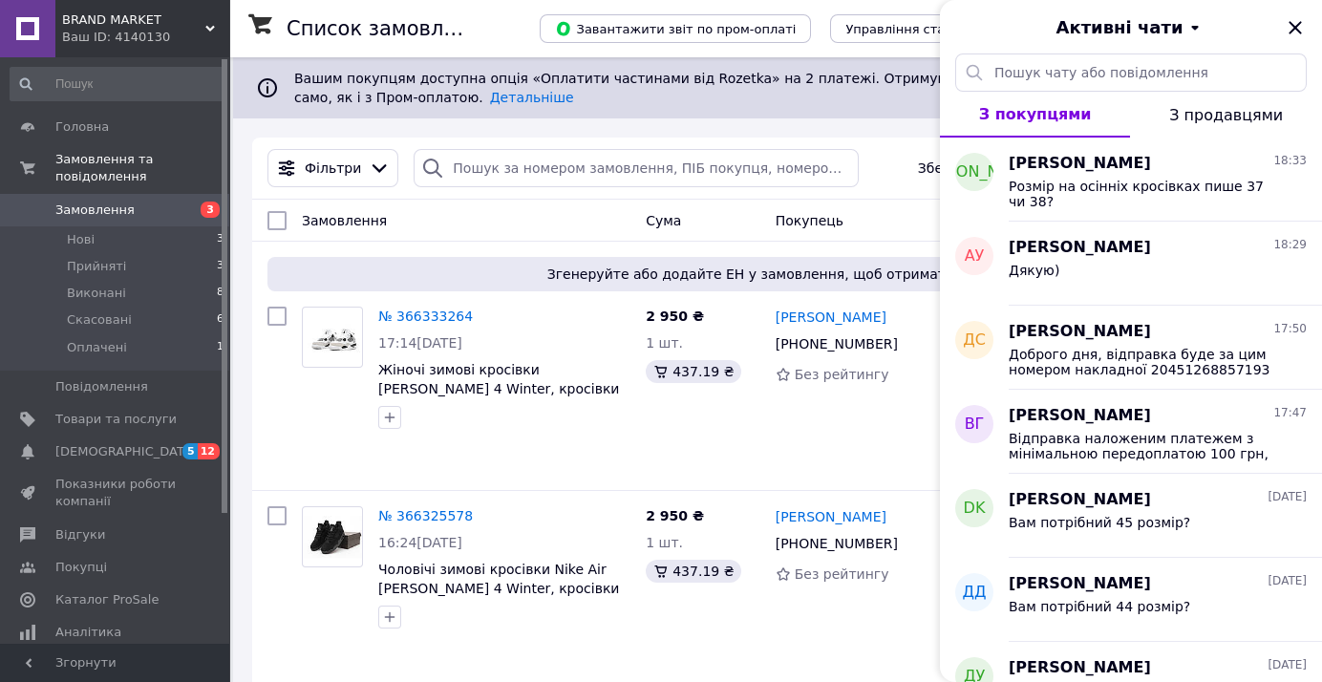
click at [1294, 46] on div "Активні чати" at bounding box center [1131, 26] width 382 height 53
click at [1292, 36] on icon "Закрити" at bounding box center [1294, 27] width 23 height 23
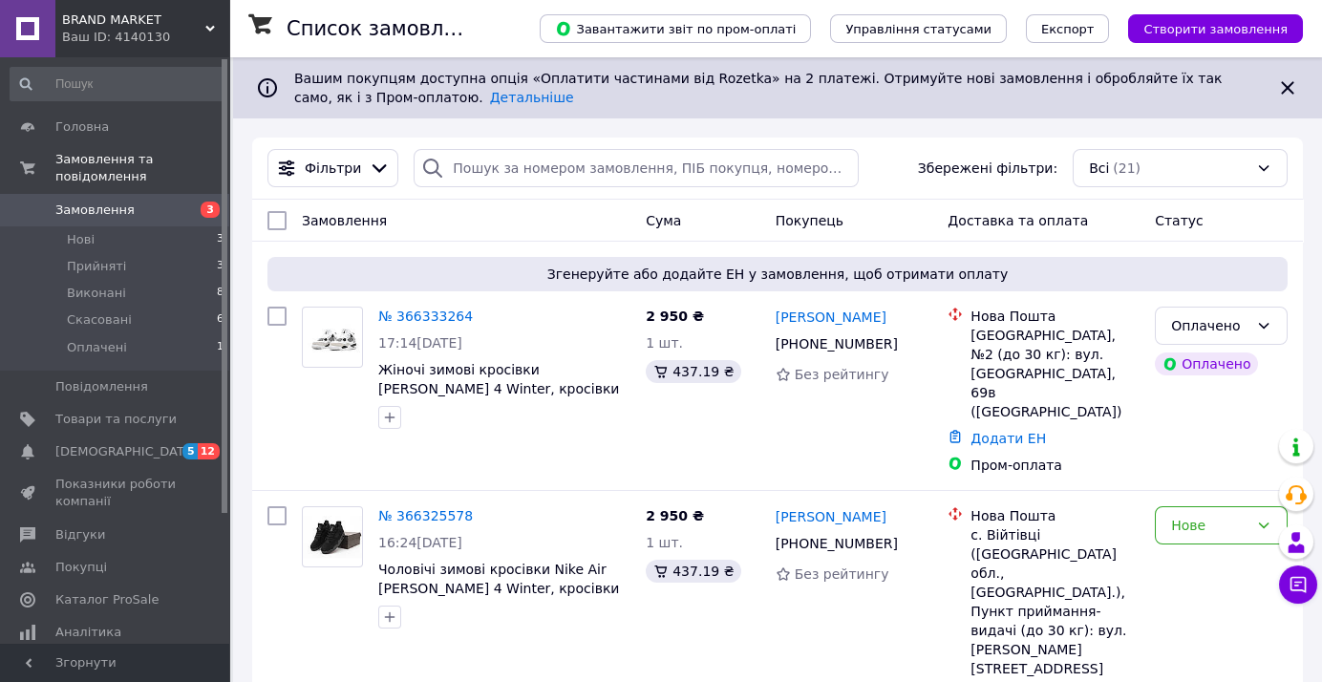
click at [194, 21] on span "BRAND MARKET" at bounding box center [133, 19] width 143 height 17
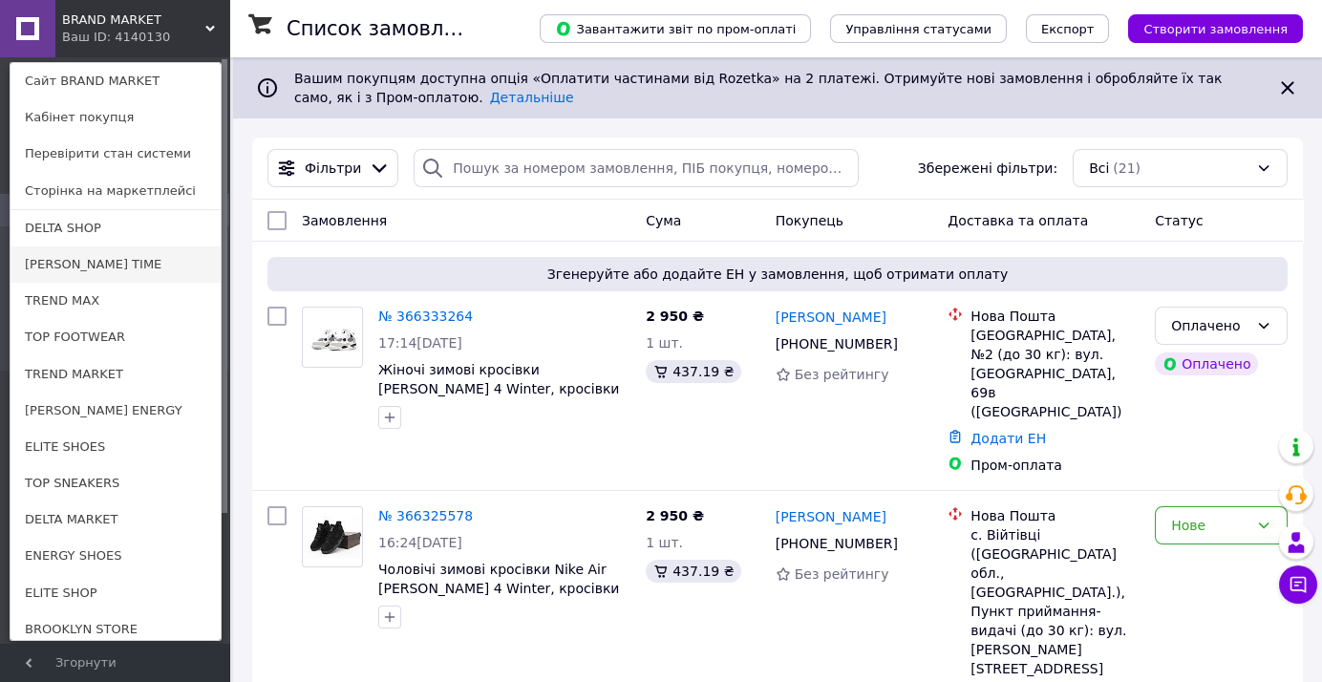
click at [138, 253] on link "[PERSON_NAME] TIME" at bounding box center [116, 264] width 210 height 36
